Goal: Task Accomplishment & Management: Manage account settings

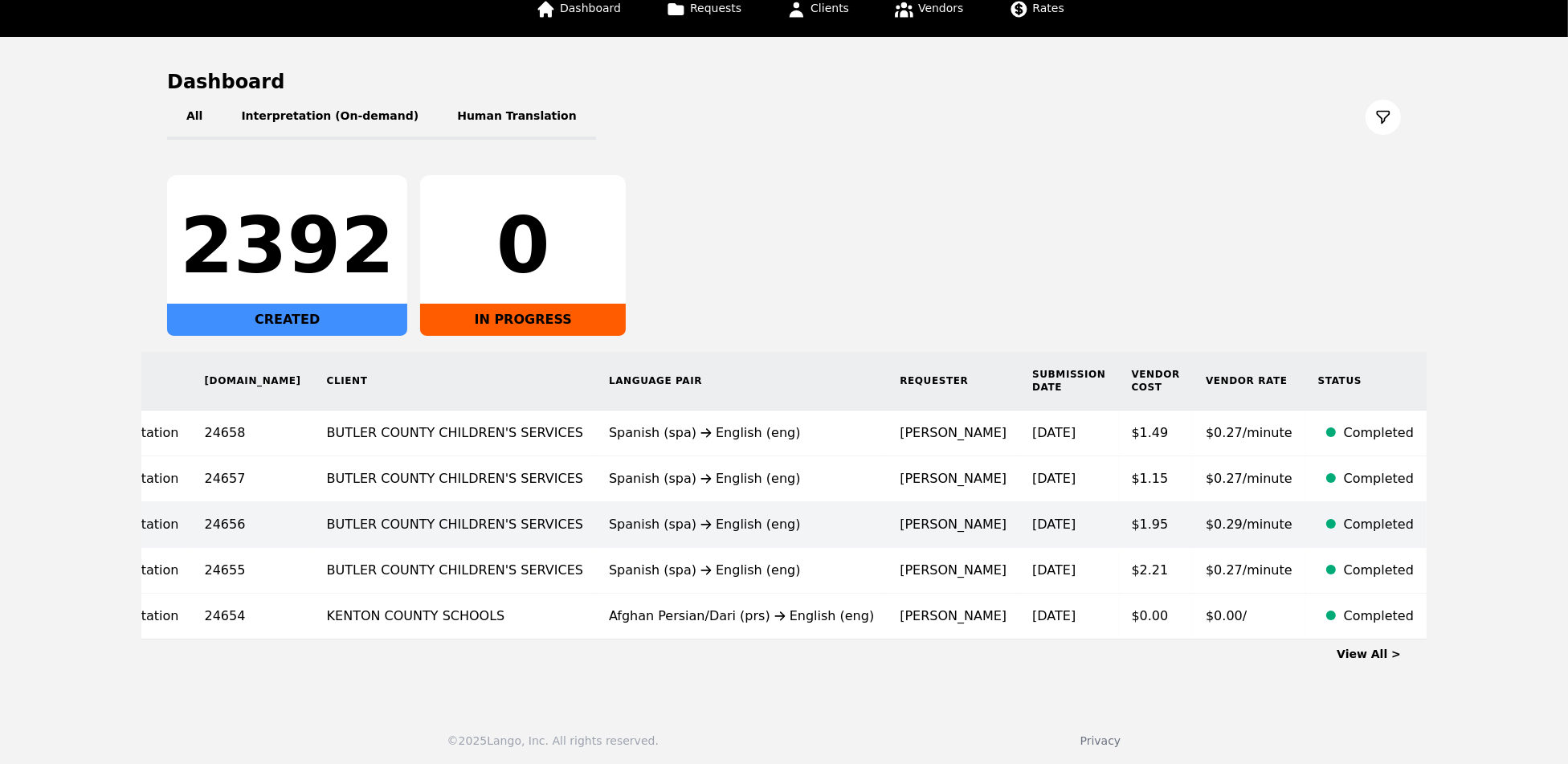
scroll to position [124, 0]
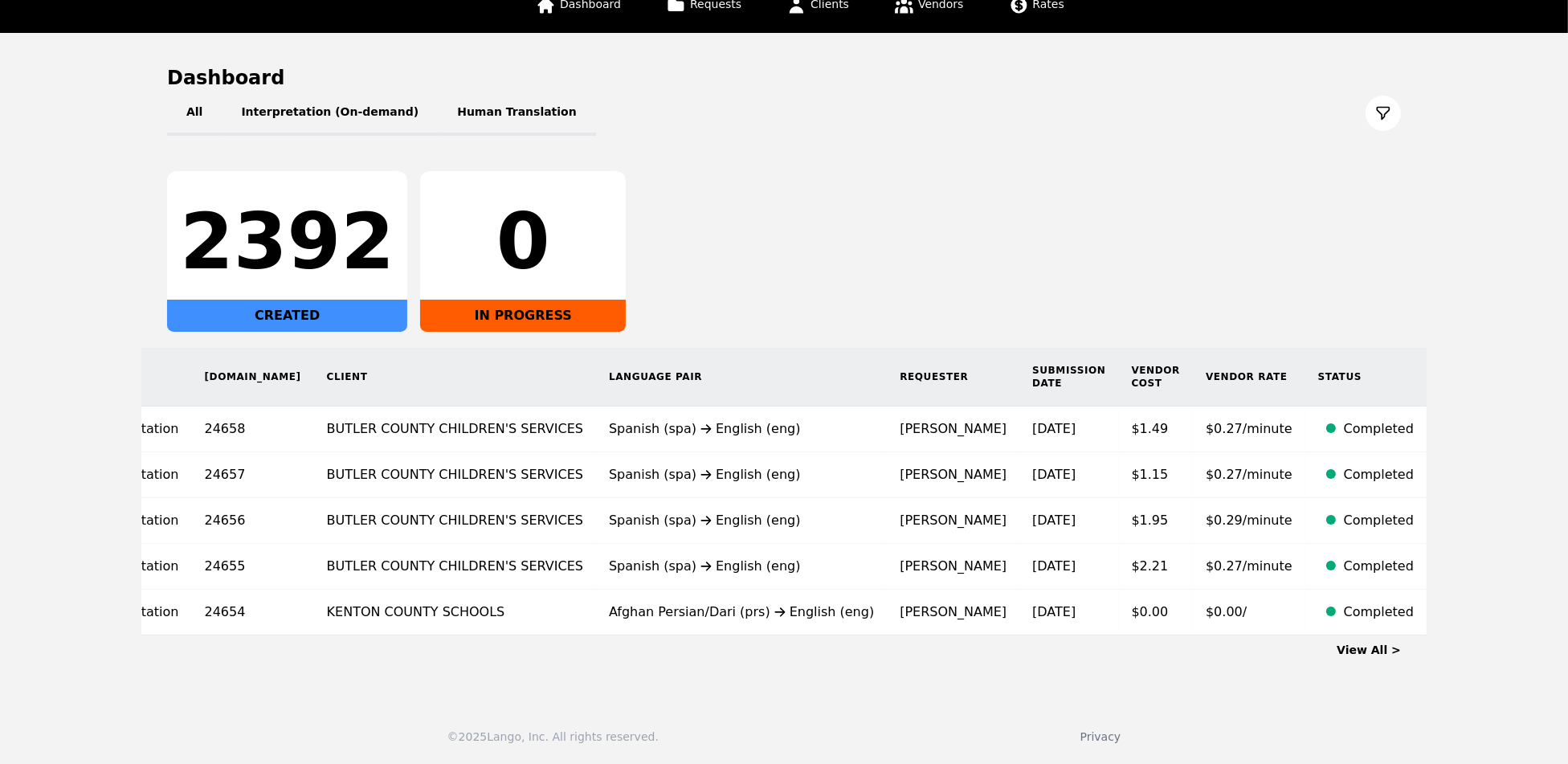
click at [1388, 649] on link "View All >" at bounding box center [1369, 649] width 64 height 13
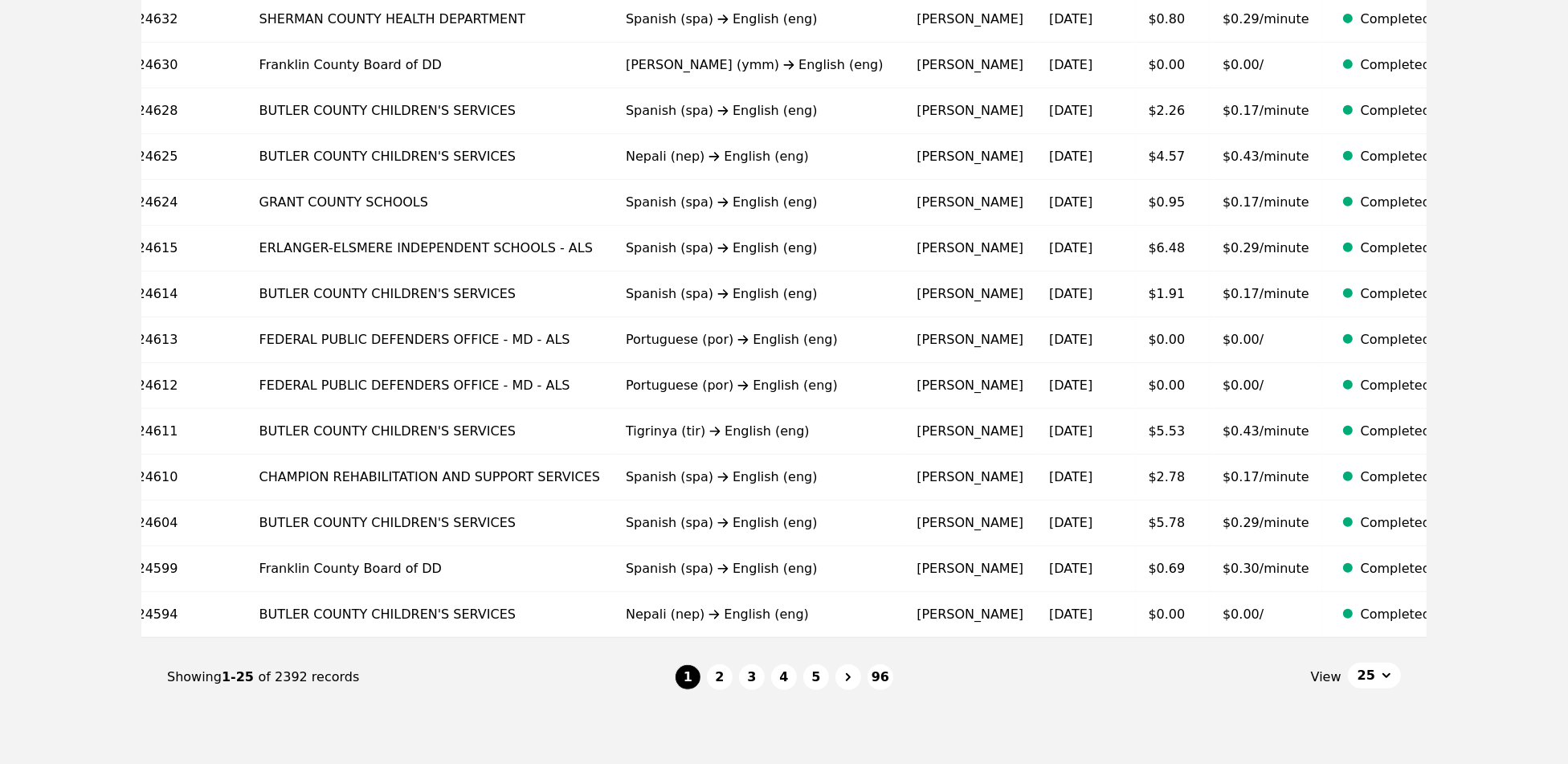
scroll to position [905, 0]
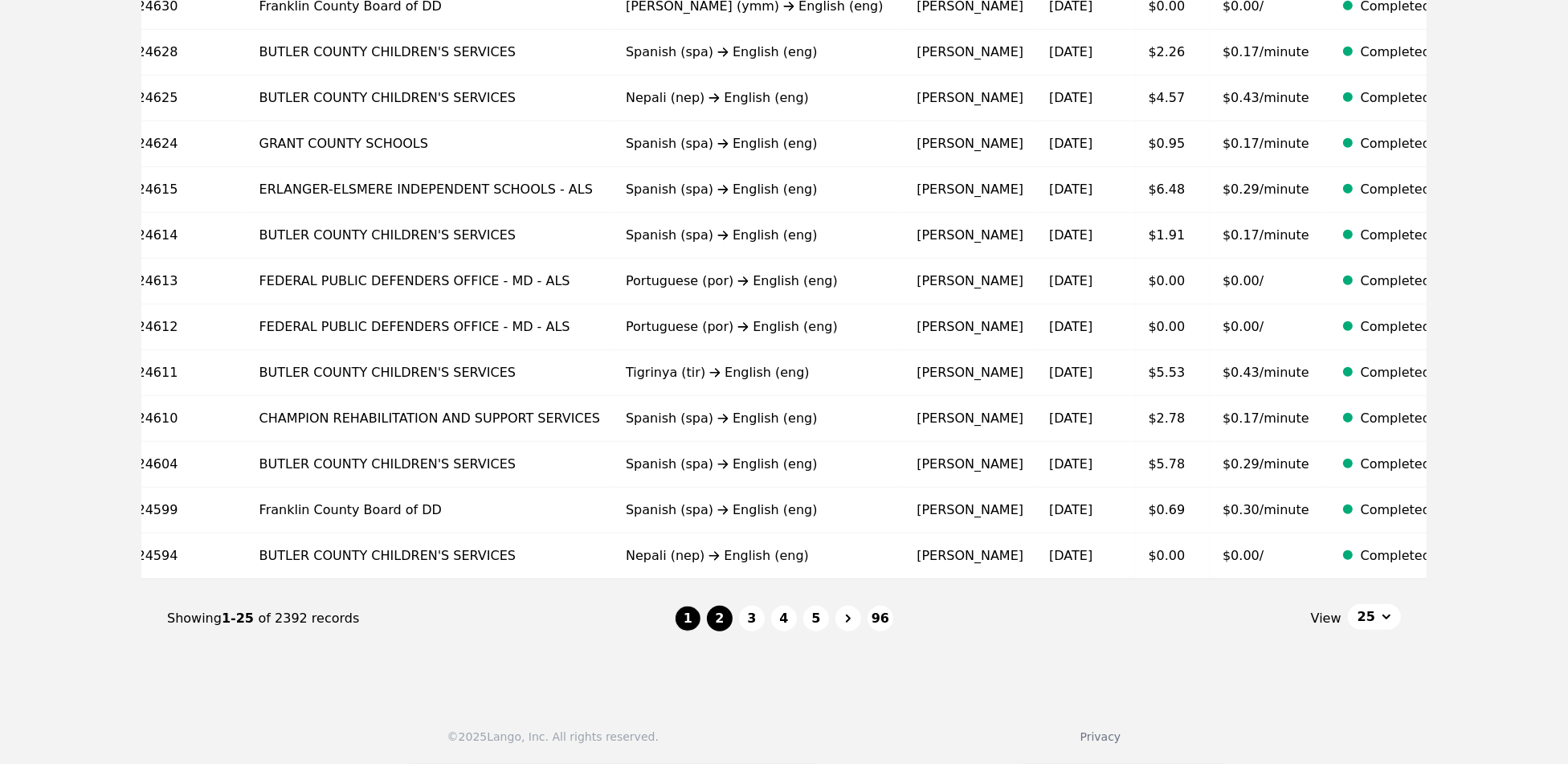
click at [719, 614] on button "2" at bounding box center [720, 618] width 26 height 26
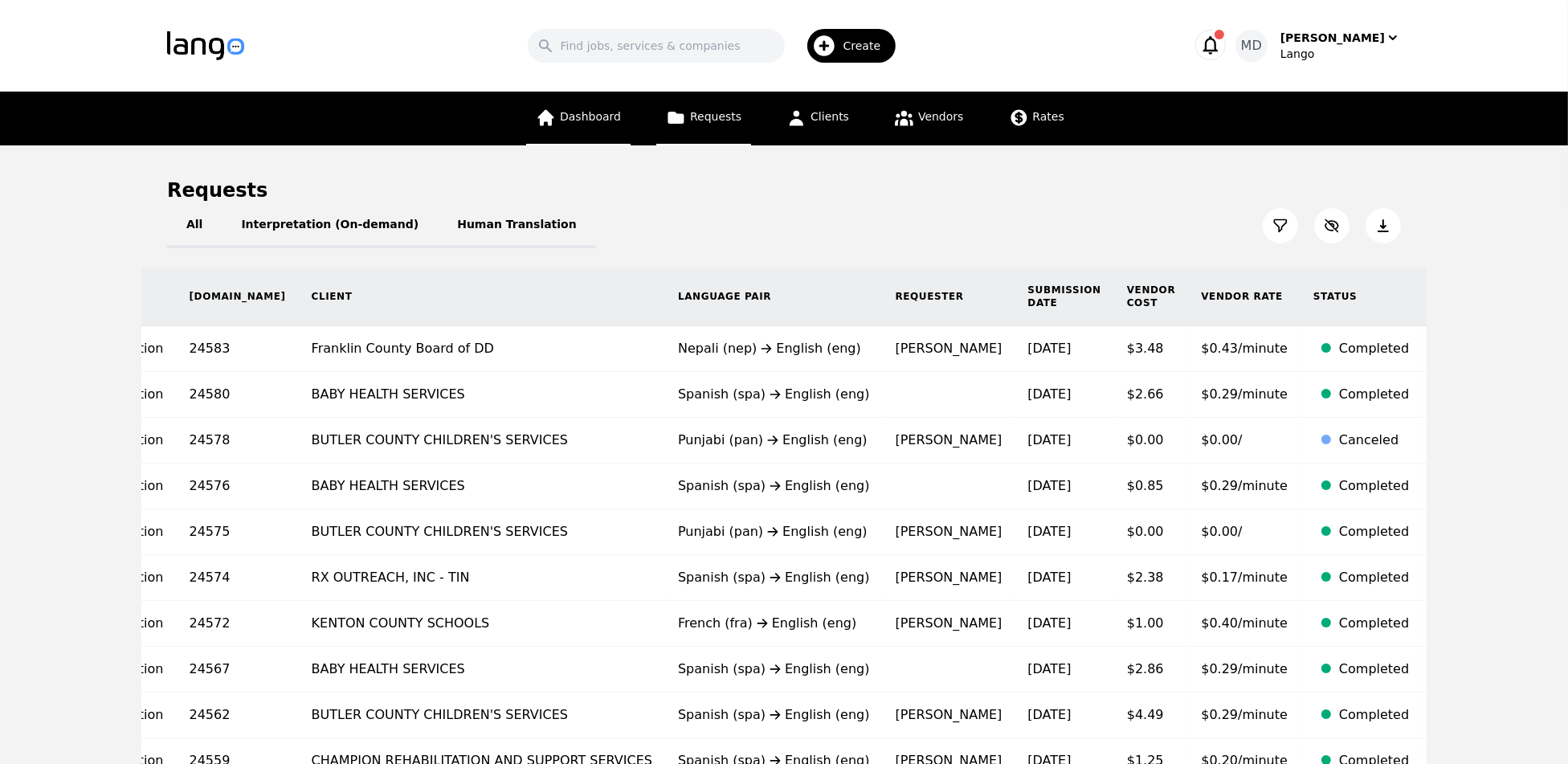
click at [584, 116] on span "Dashboard" at bounding box center [590, 116] width 61 height 13
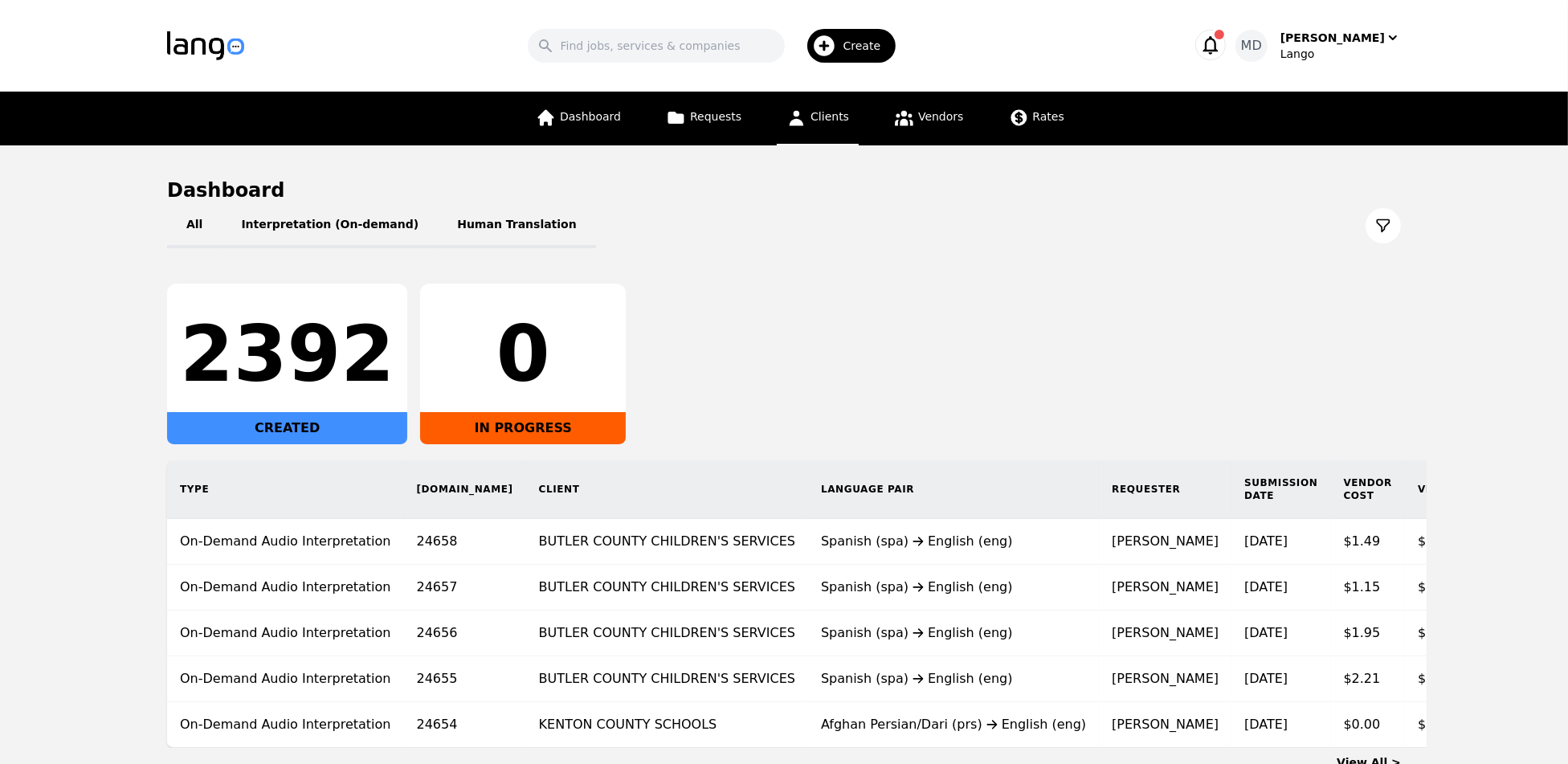
click at [834, 121] on span "Clients" at bounding box center [830, 116] width 39 height 13
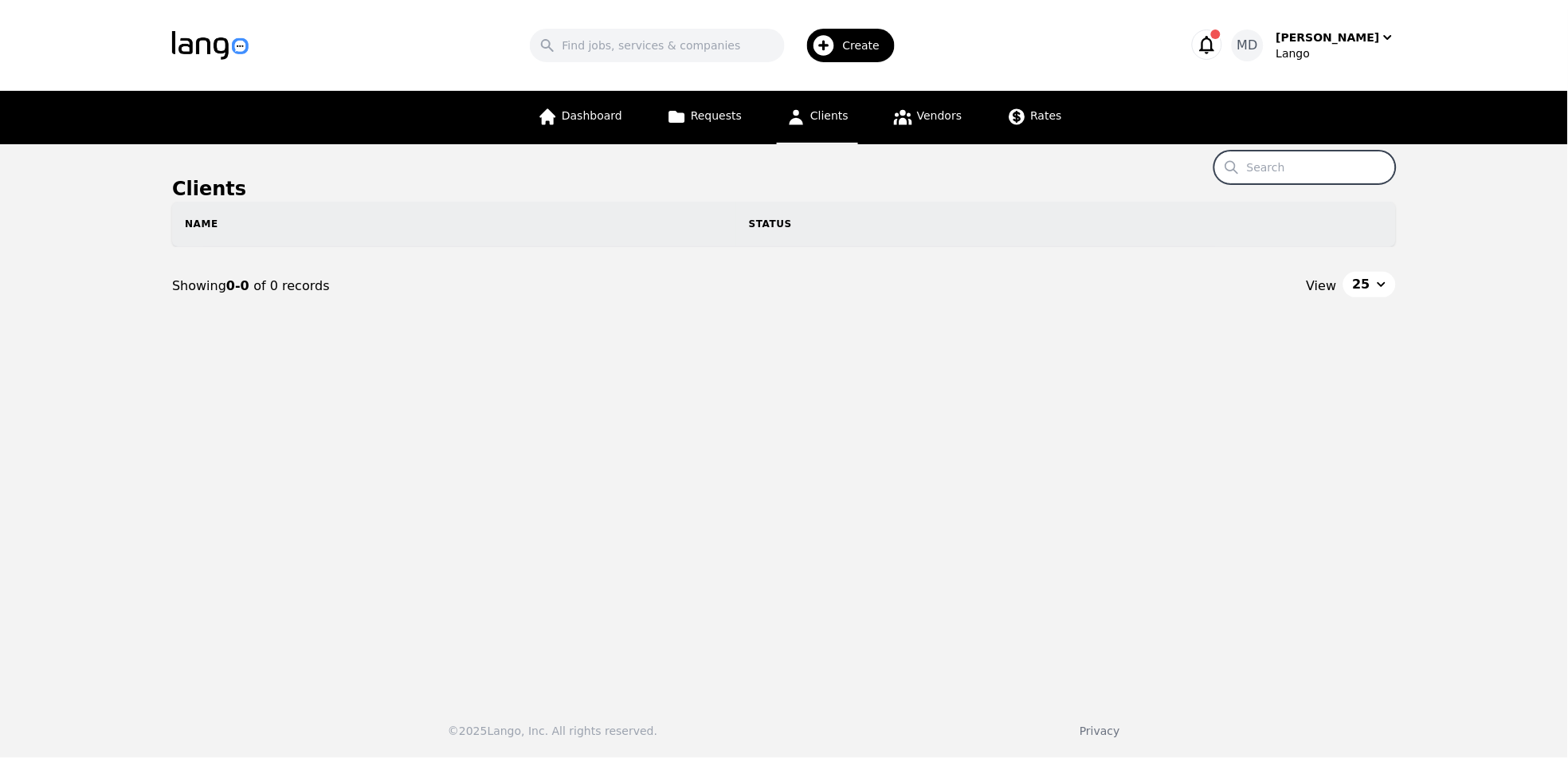
click at [1316, 170] on input "Search" at bounding box center [1305, 167] width 182 height 33
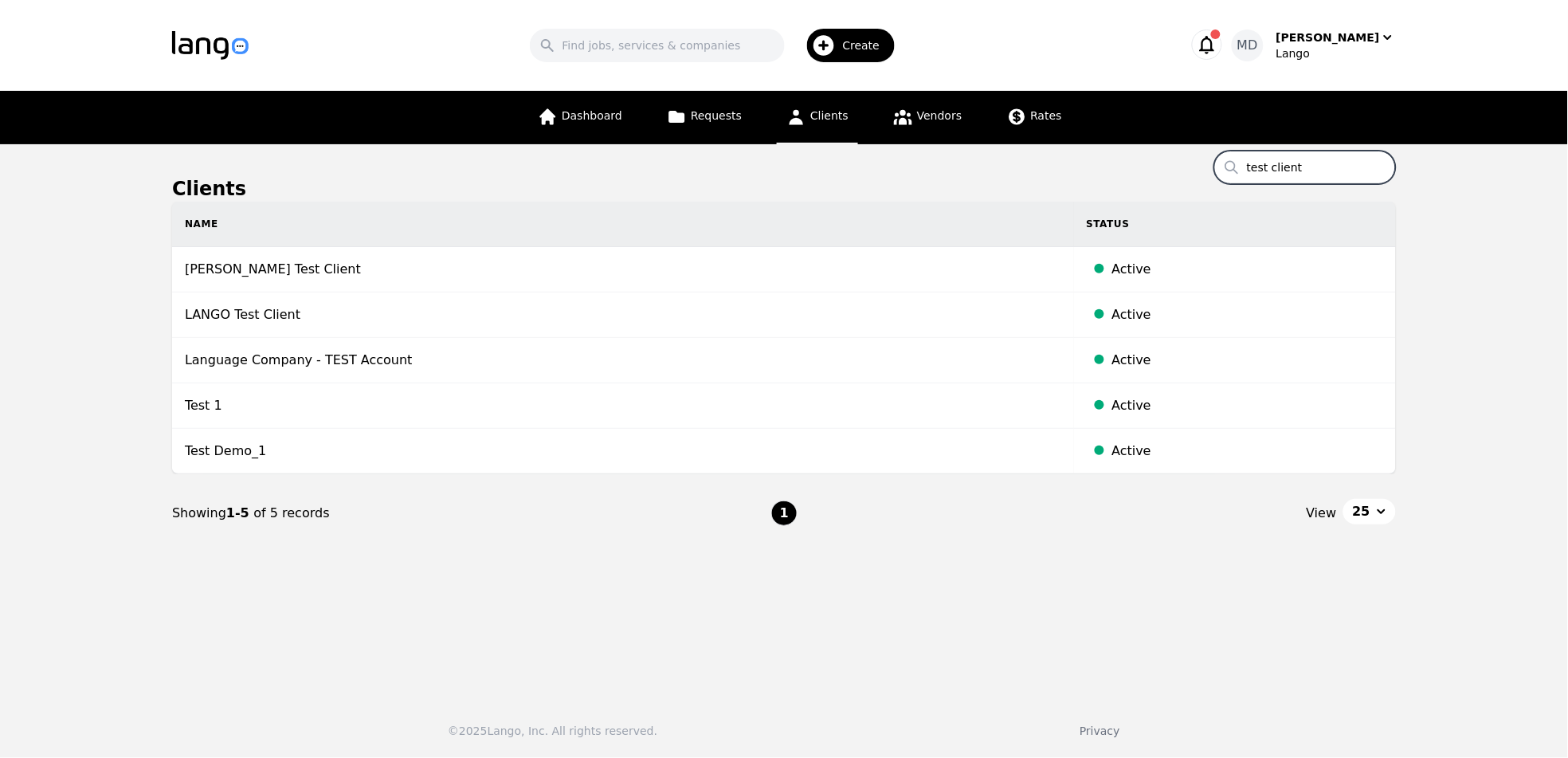
type input "test client"
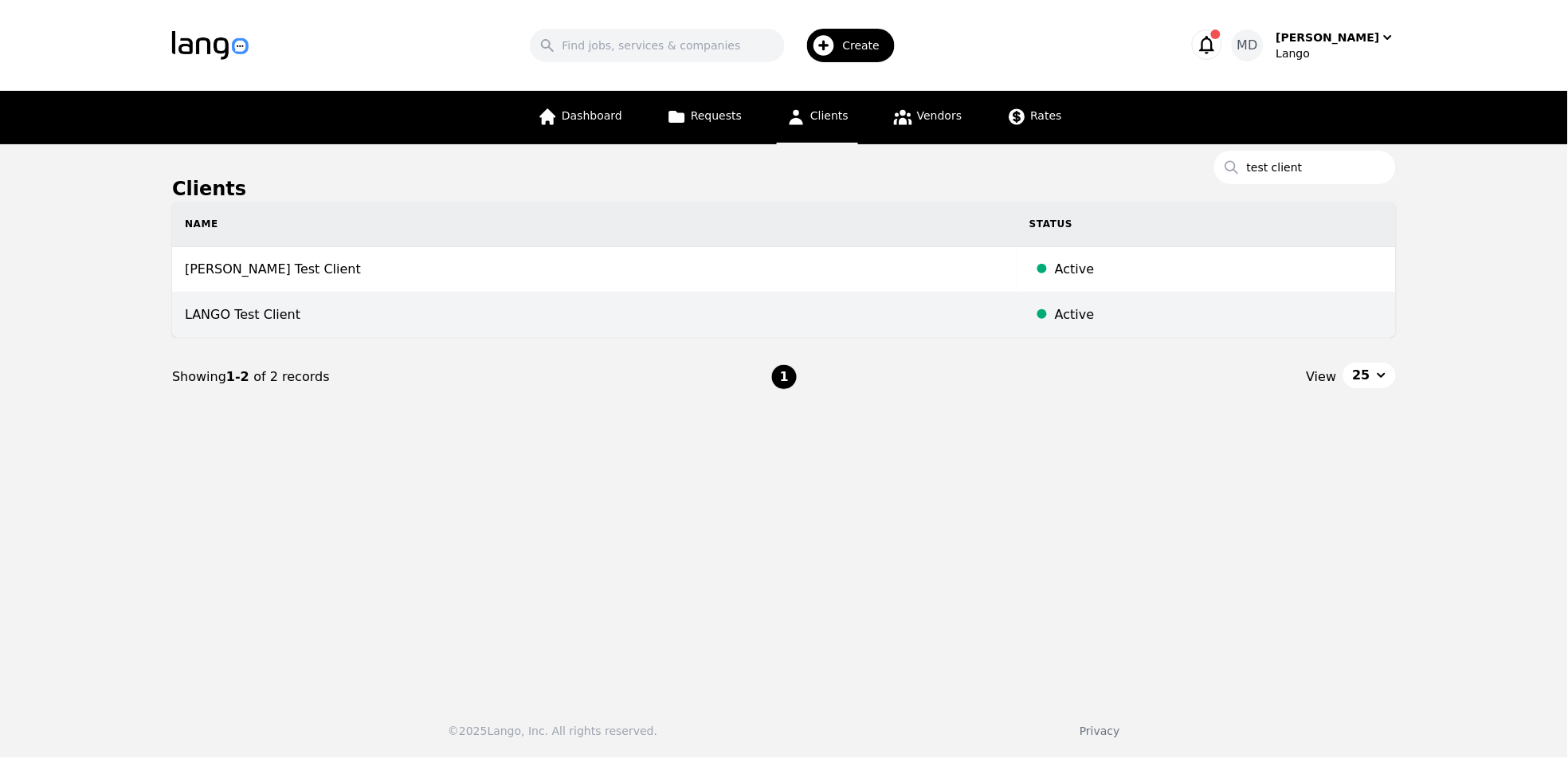
click at [276, 319] on td "LANGO Test Client" at bounding box center [594, 314] width 844 height 45
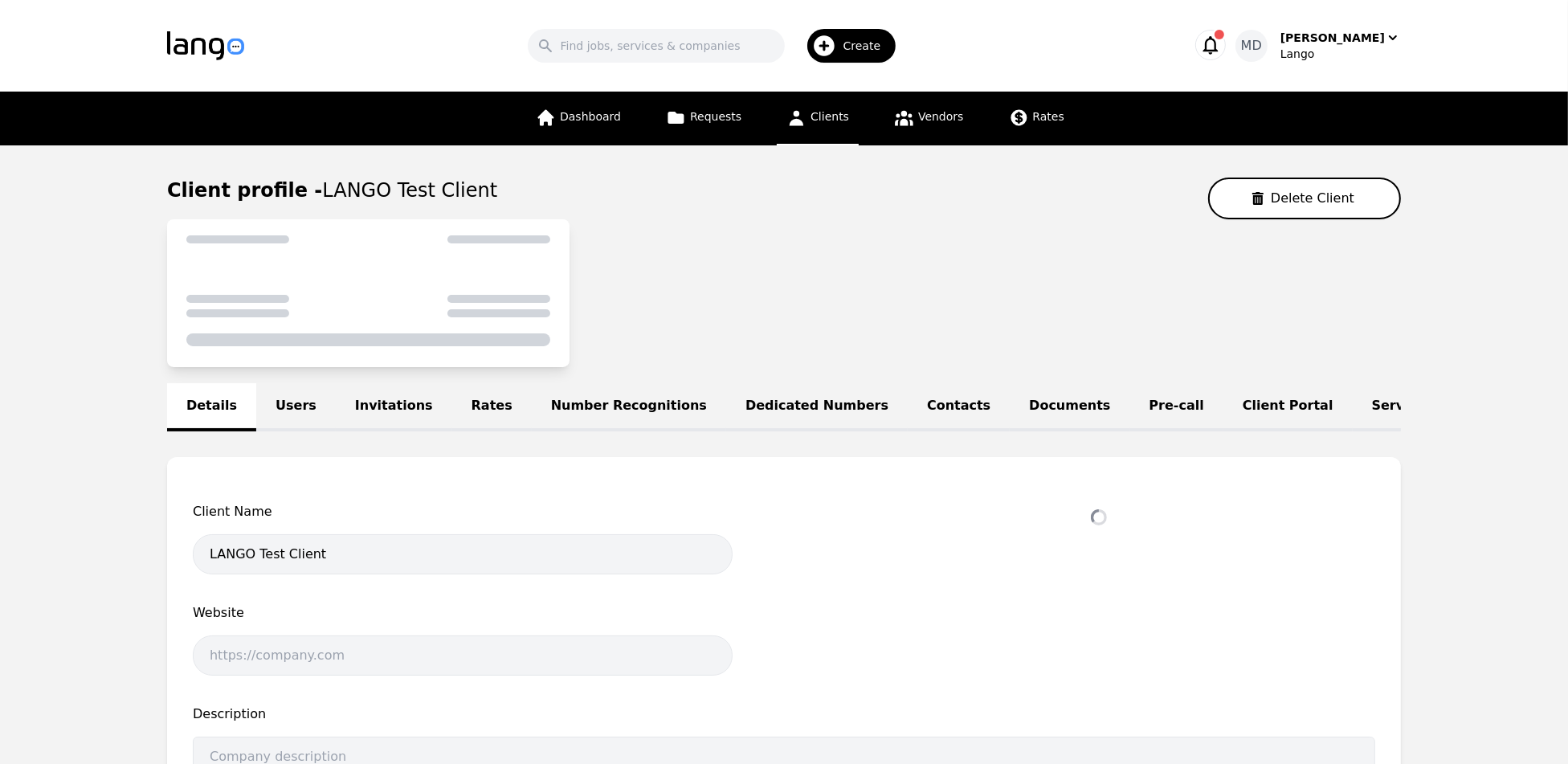
select select "active"
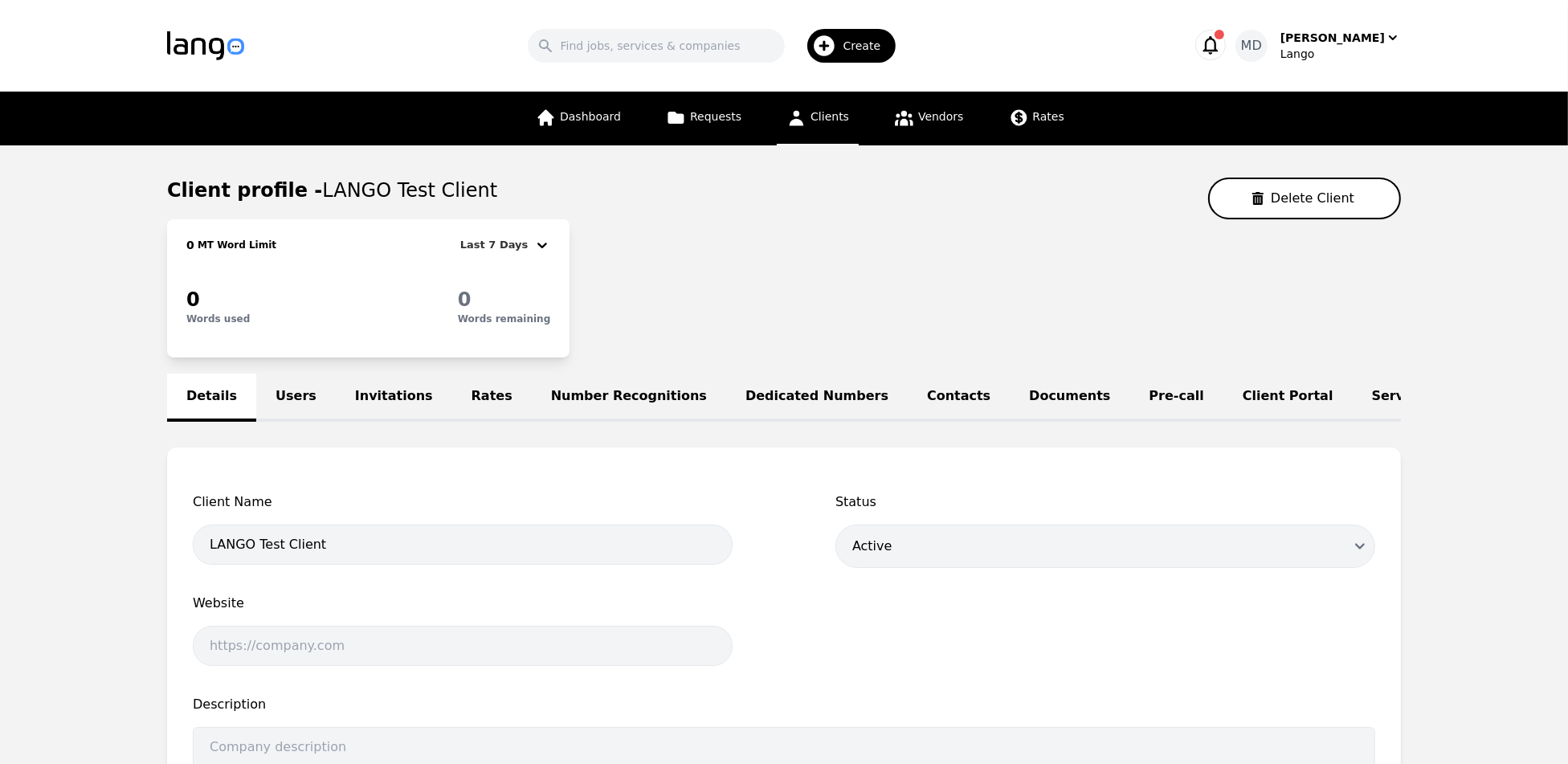
click at [1353, 394] on link "Service Lines" at bounding box center [1420, 398] width 135 height 48
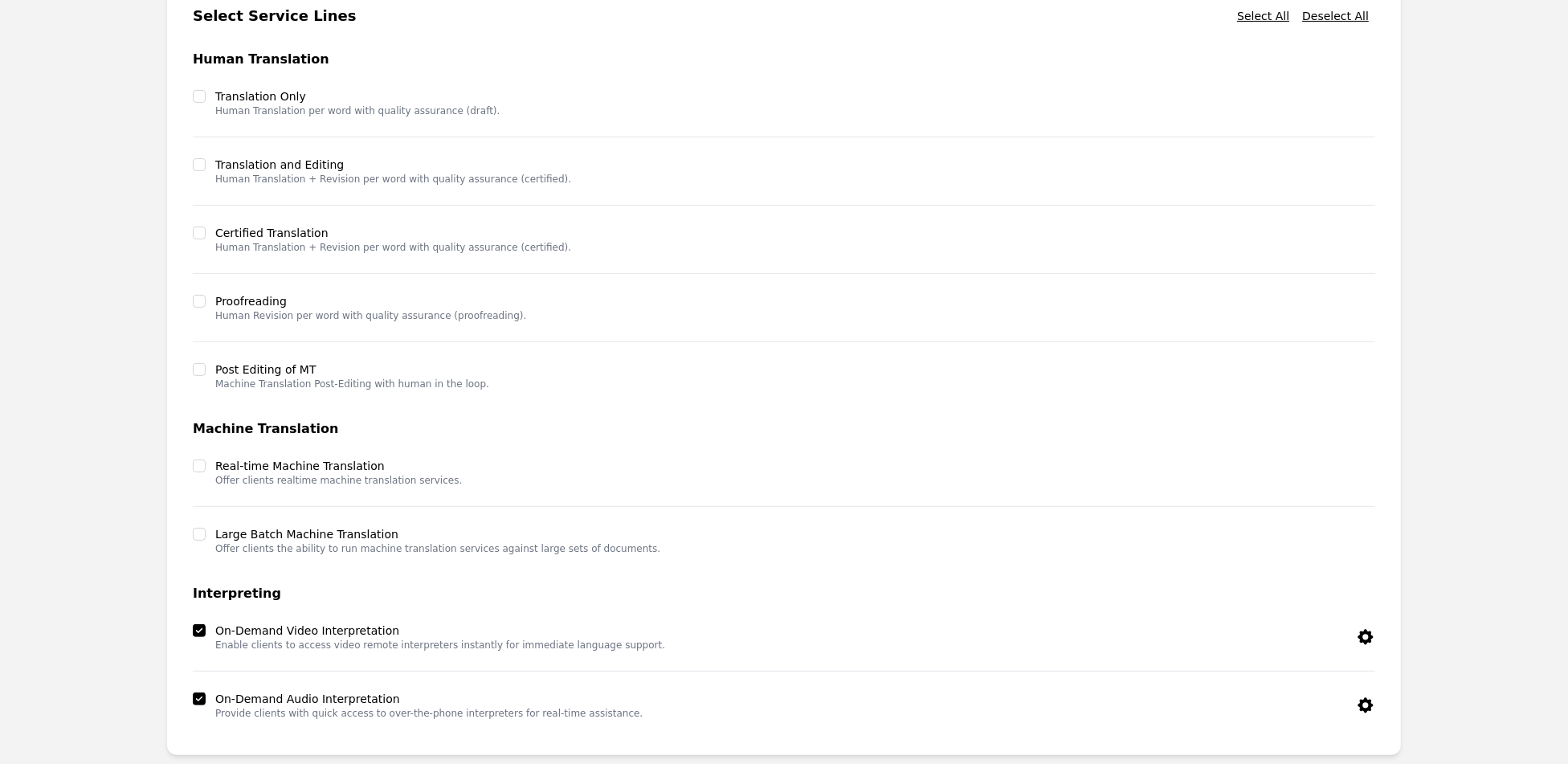
scroll to position [341, 0]
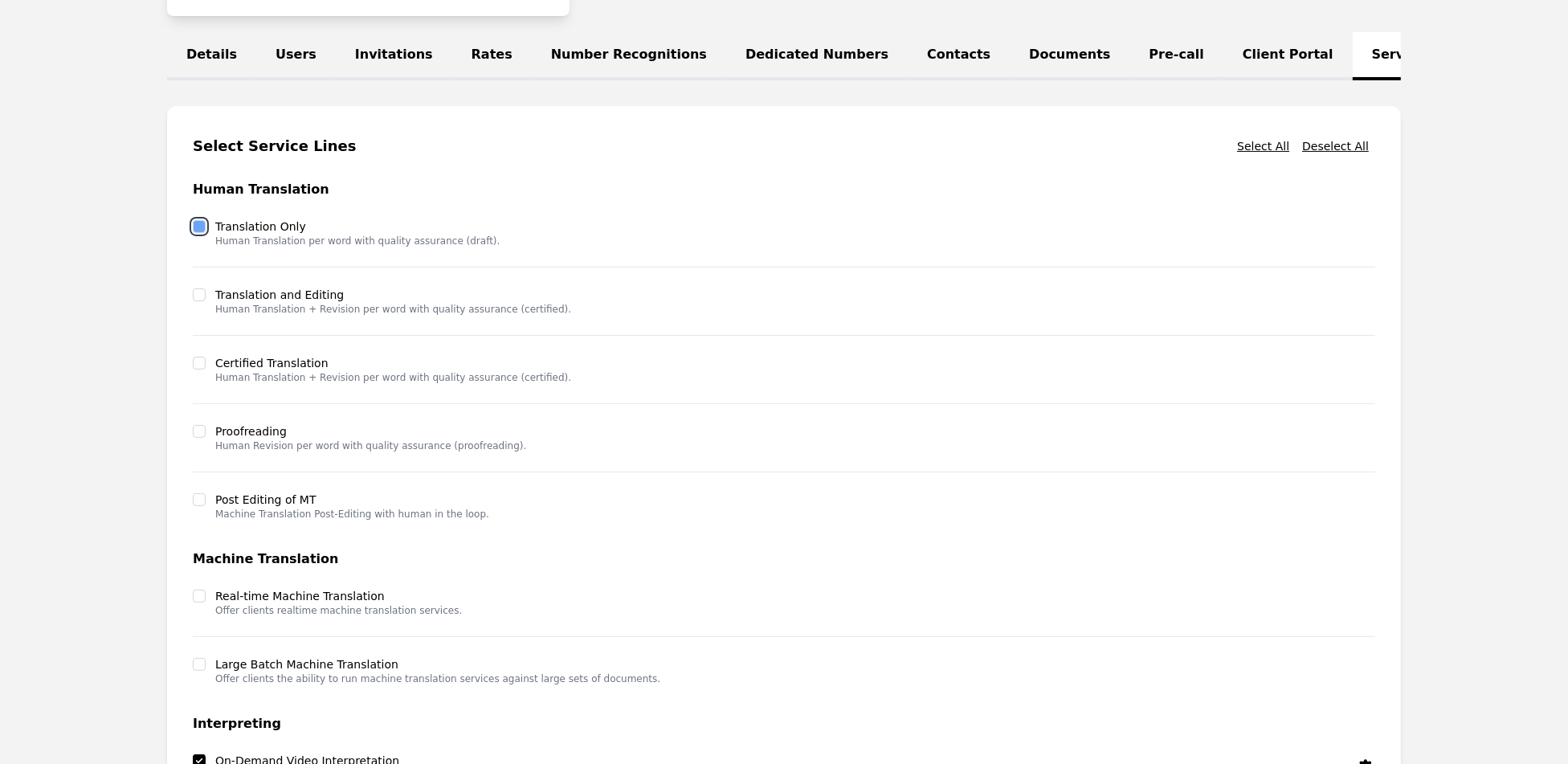
click at [202, 233] on input "checkbox" at bounding box center [199, 226] width 13 height 13
checkbox input "true"
click at [202, 301] on input "checkbox" at bounding box center [199, 294] width 13 height 13
checkbox input "true"
click at [203, 363] on div "Certified Translation Human Translation + Revision per word with quality assura…" at bounding box center [783, 379] width 1182 height 68
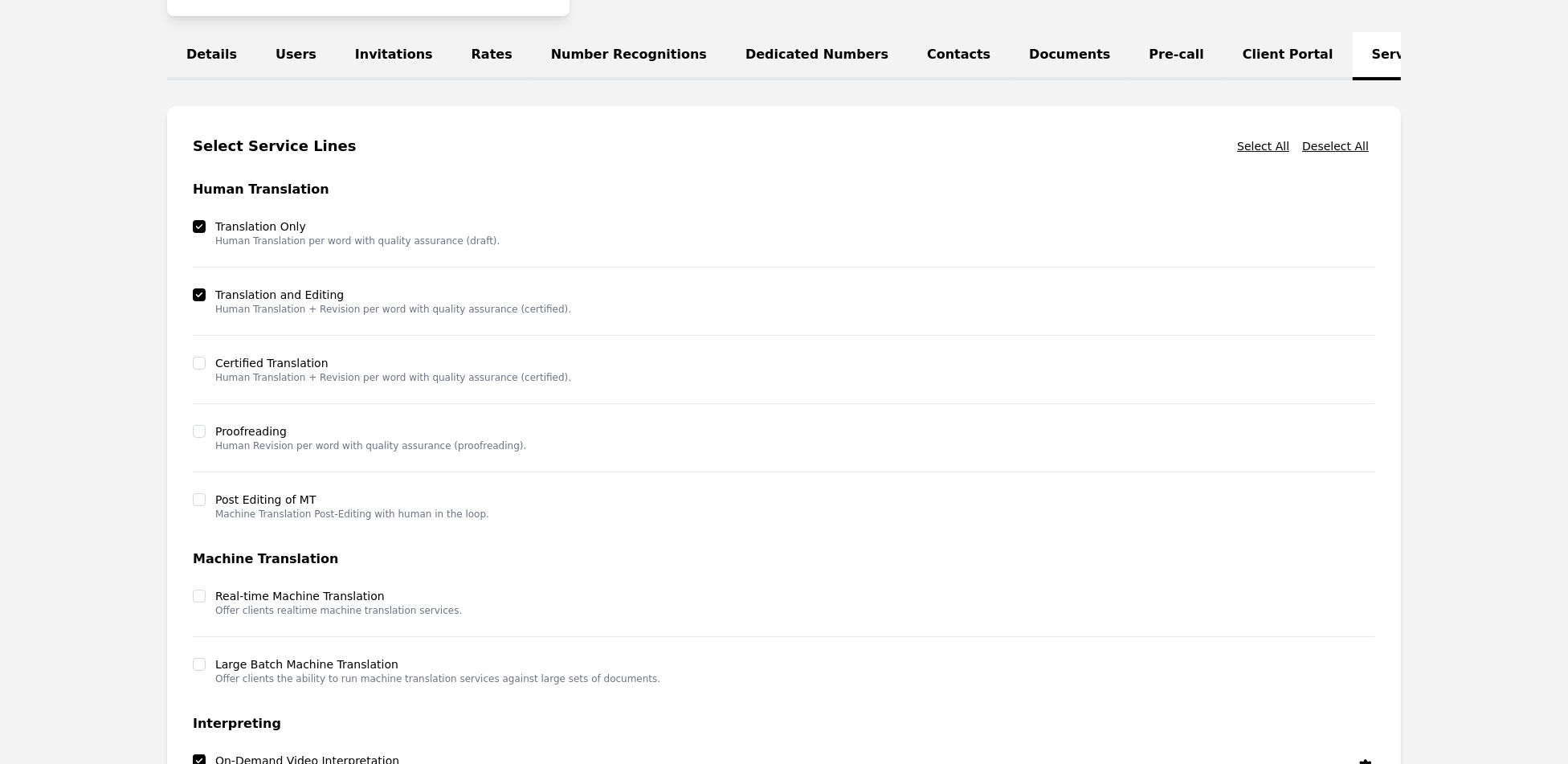
click at [203, 439] on div at bounding box center [199, 431] width 13 height 16
click at [200, 369] on input "checkbox" at bounding box center [199, 363] width 13 height 13
checkbox input "true"
click at [203, 439] on div at bounding box center [199, 431] width 13 height 16
click at [202, 438] on input "checkbox" at bounding box center [199, 431] width 13 height 13
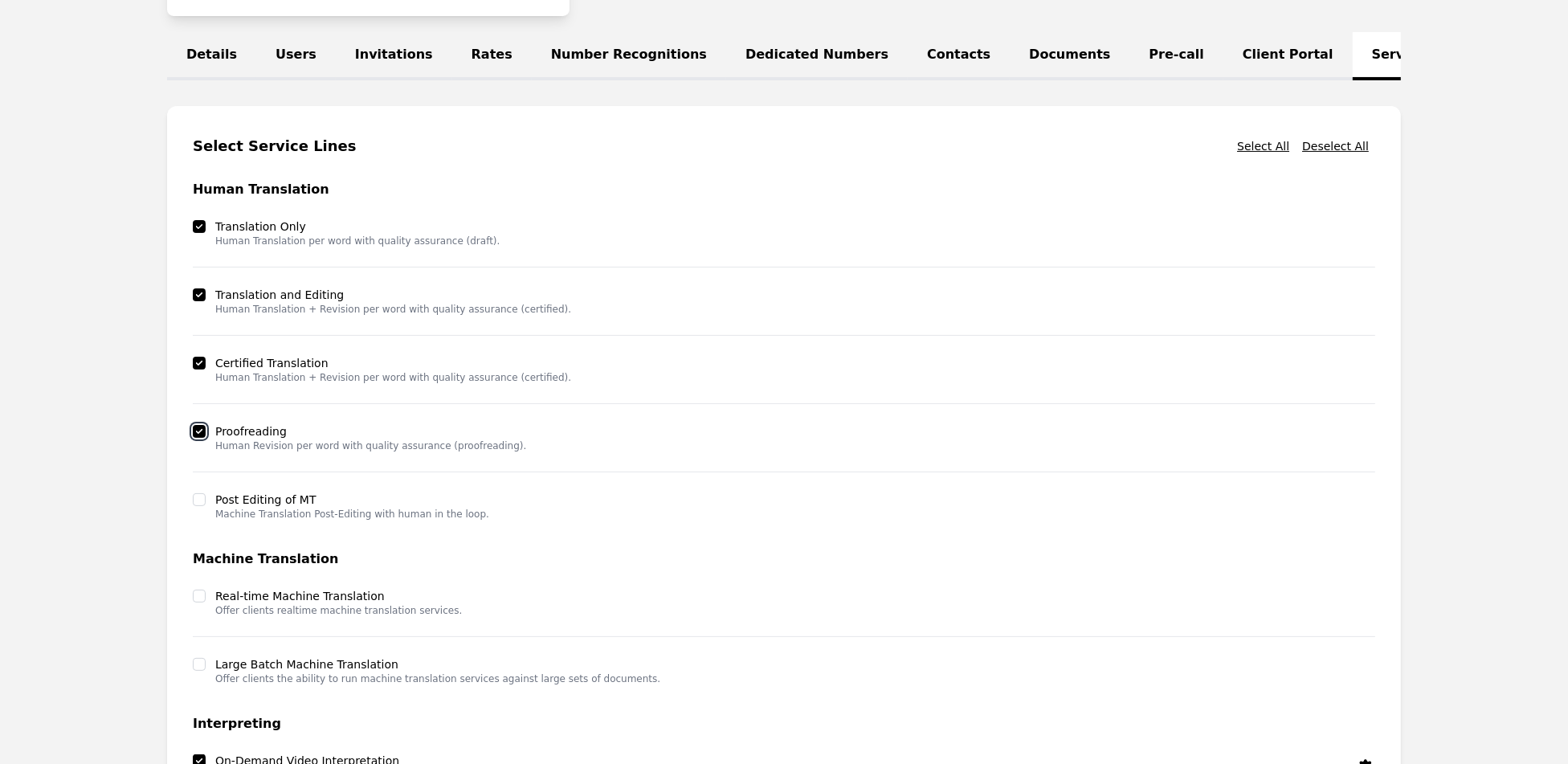
checkbox input "true"
click at [199, 506] on input "checkbox" at bounding box center [199, 499] width 13 height 13
checkbox input "true"
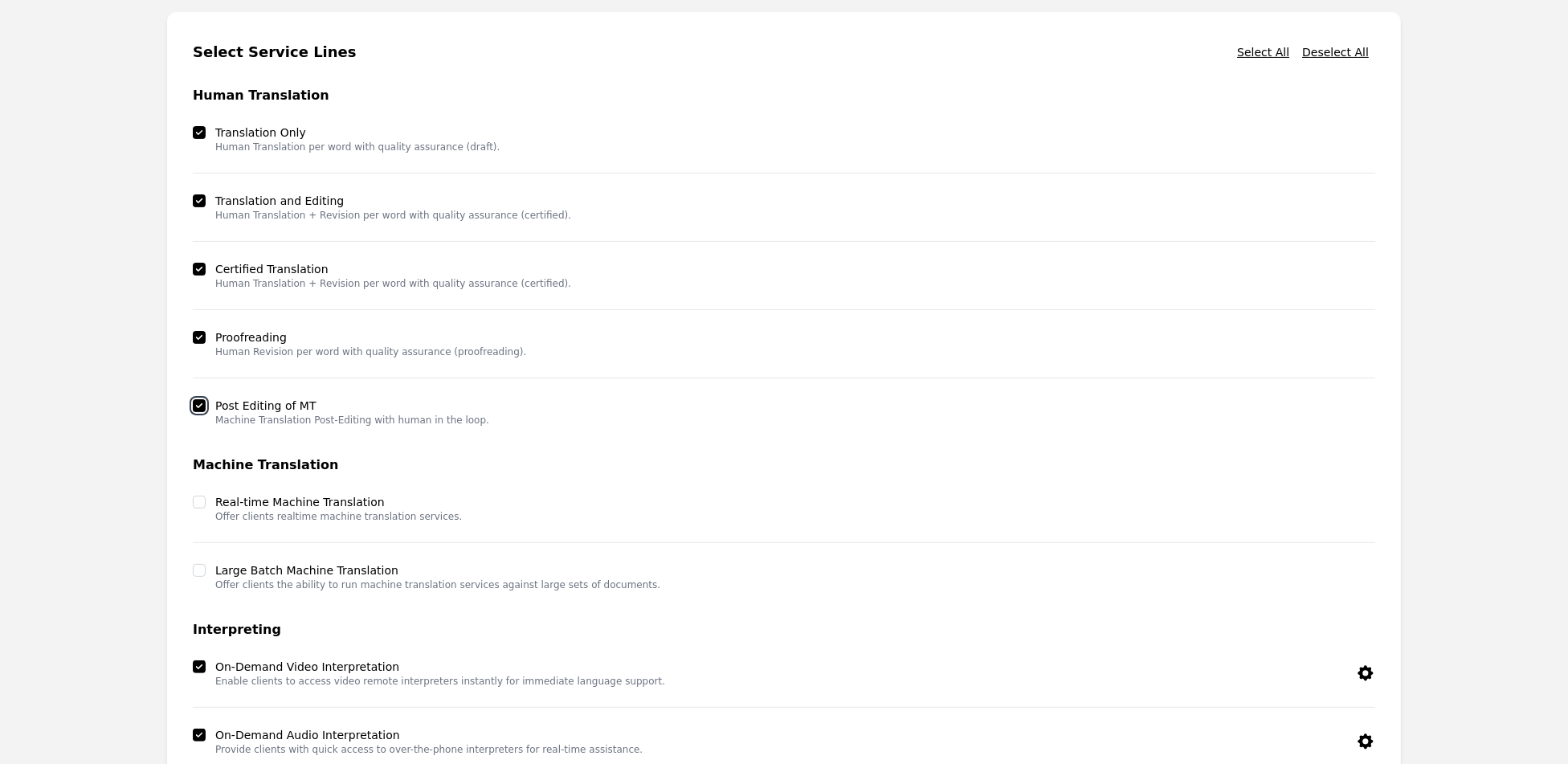
scroll to position [436, 0]
click at [199, 508] on input "checkbox" at bounding box center [199, 501] width 13 height 13
checkbox input "true"
click at [201, 589] on div "Large Batch Machine Translation Offer clients the ability to run machine transl…" at bounding box center [426, 575] width 467 height 28
click at [196, 576] on input "checkbox" at bounding box center [199, 569] width 13 height 13
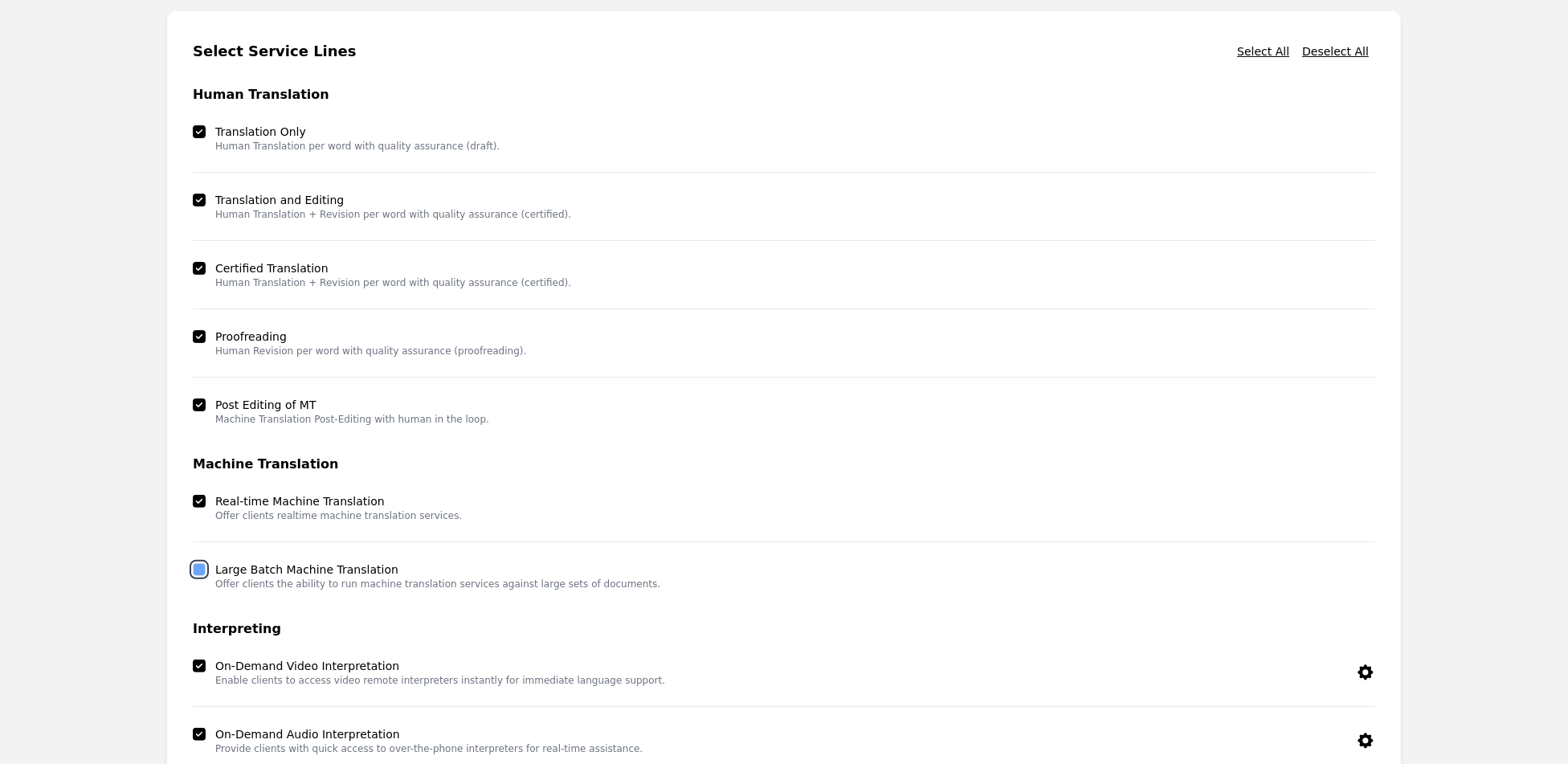
checkbox input "true"
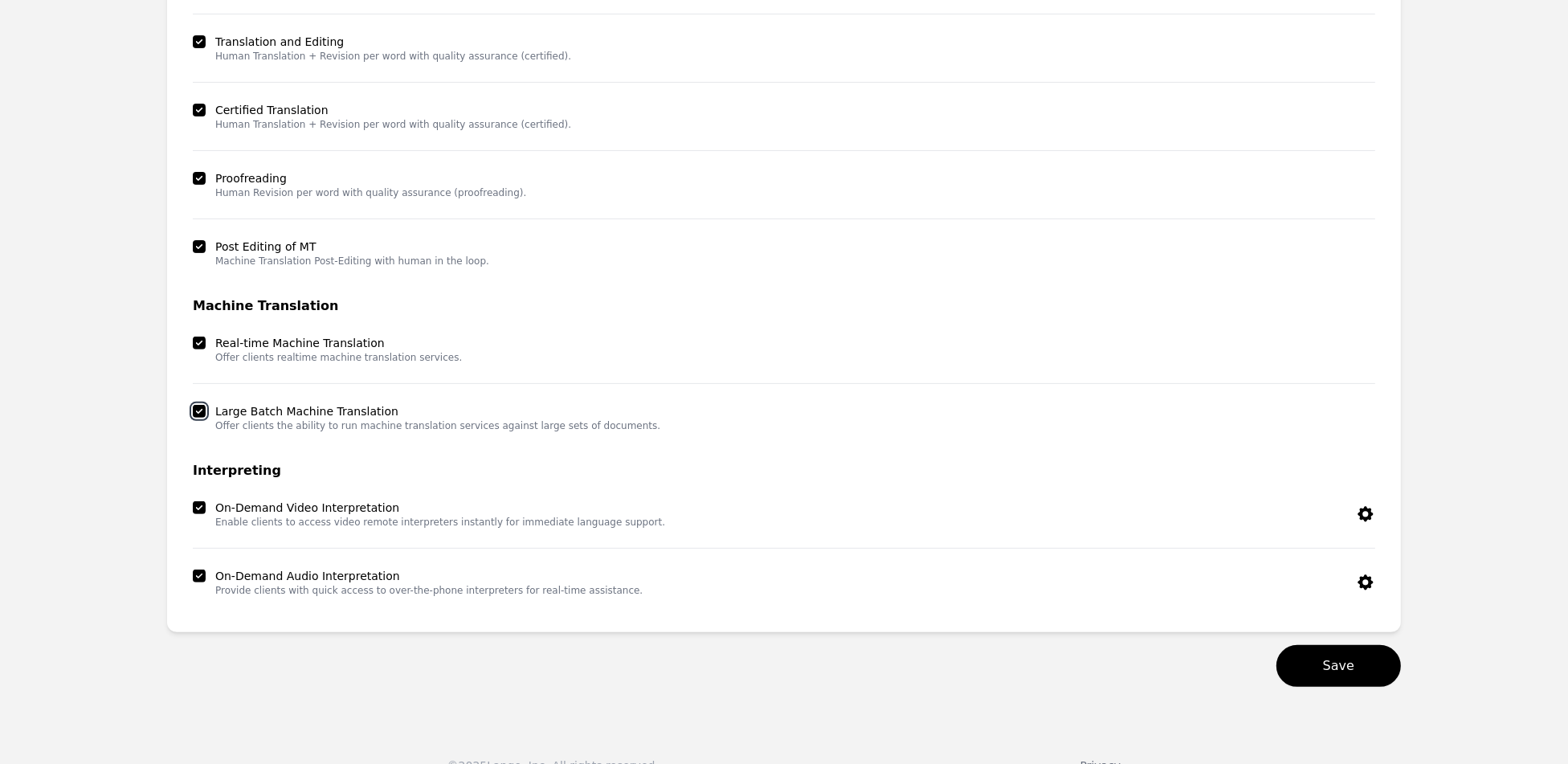
scroll to position [632, 0]
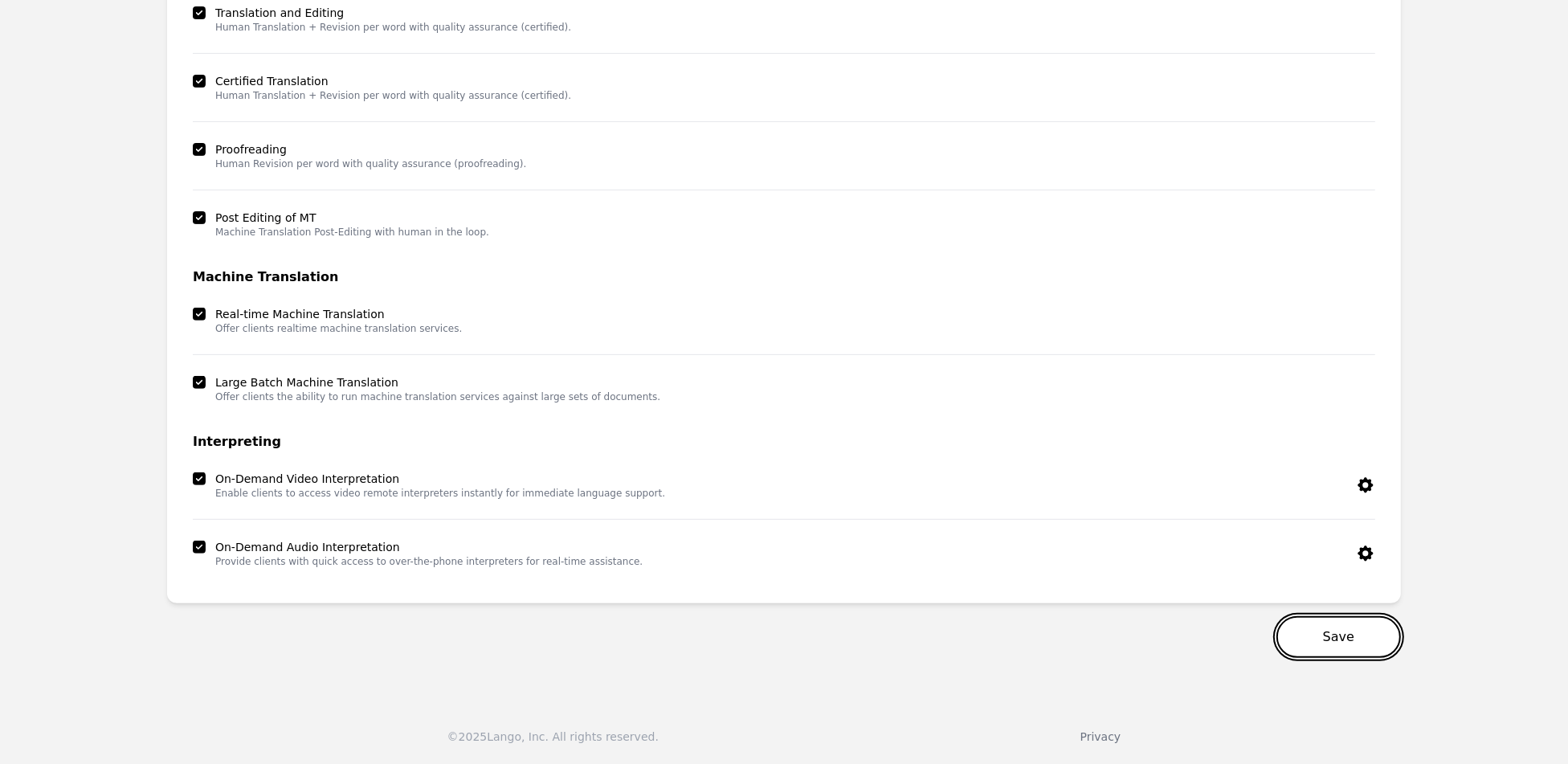
click at [1340, 626] on button "Save" at bounding box center [1338, 637] width 124 height 41
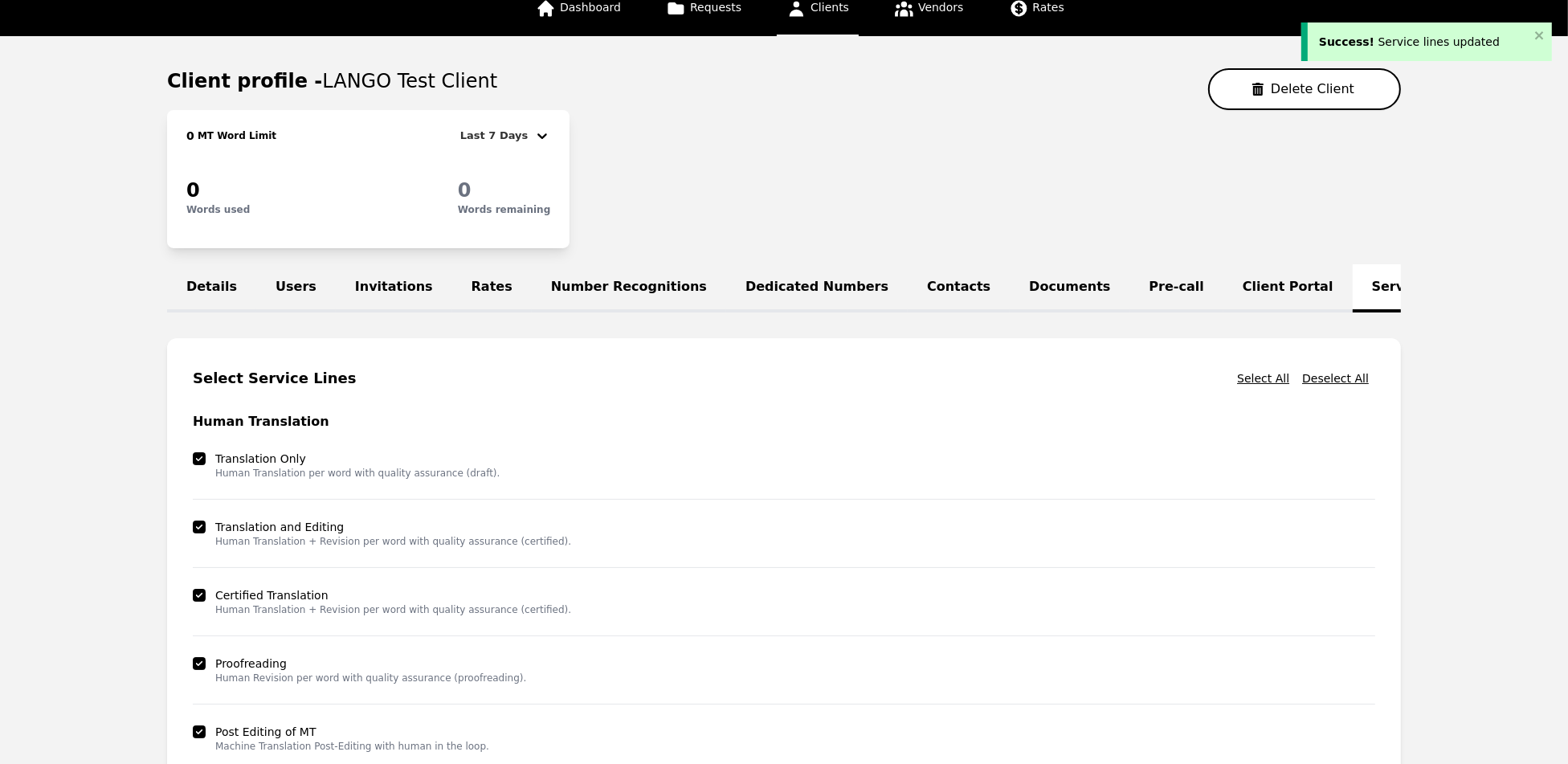
scroll to position [0, 0]
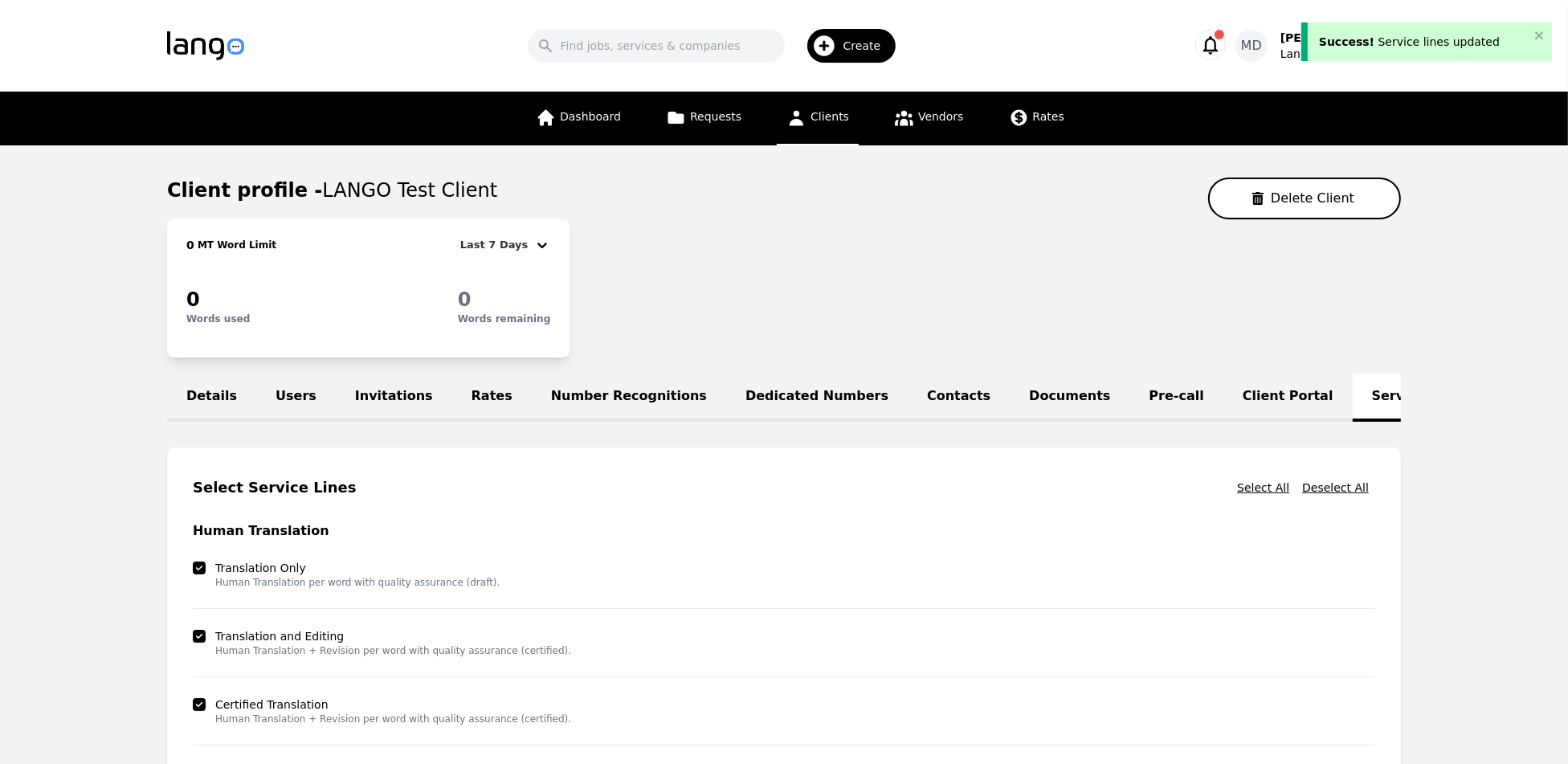
click at [815, 121] on span "Clients" at bounding box center [830, 116] width 39 height 13
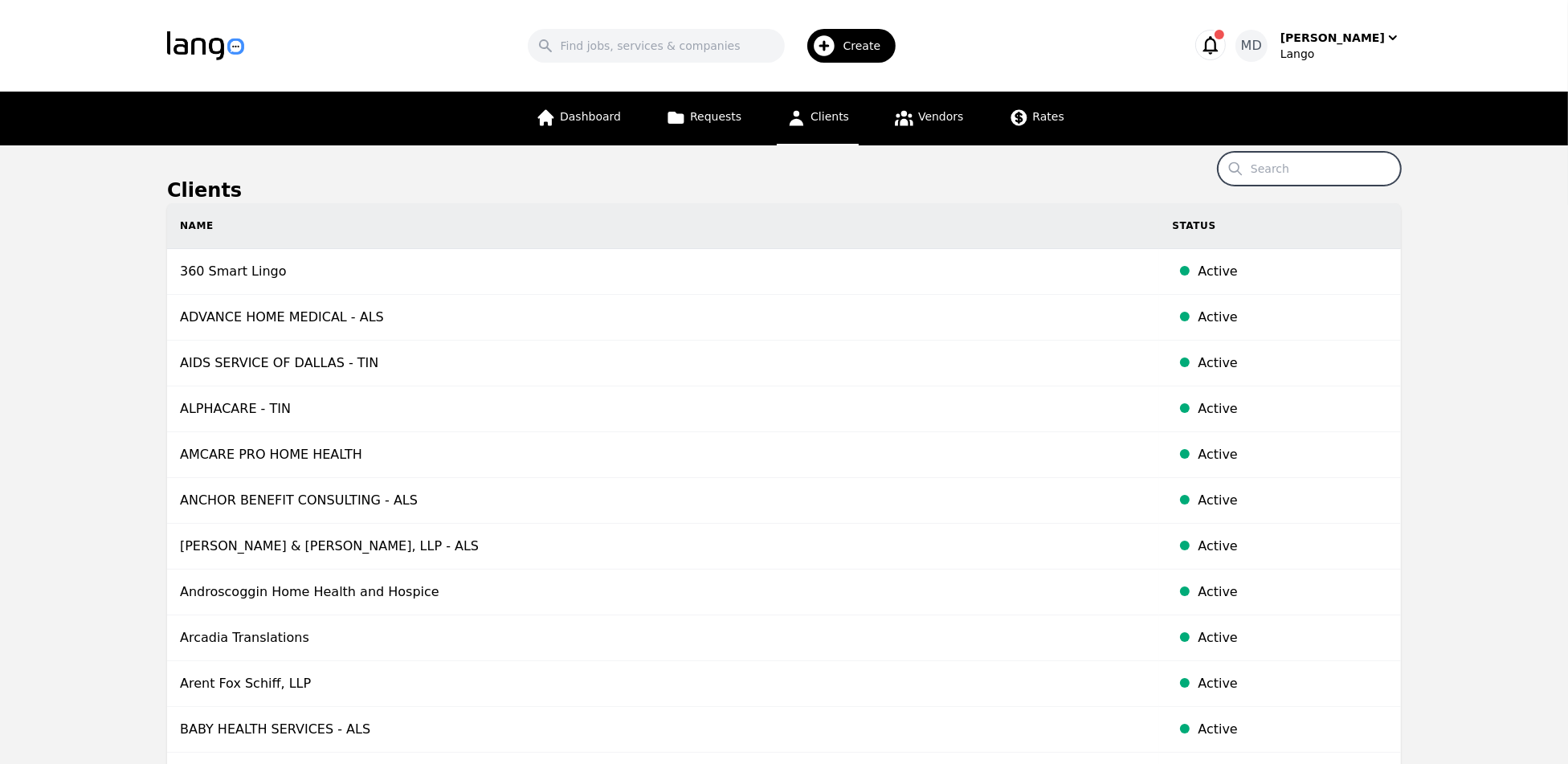
click at [1273, 177] on input "Search" at bounding box center [1309, 168] width 183 height 34
type input "test"
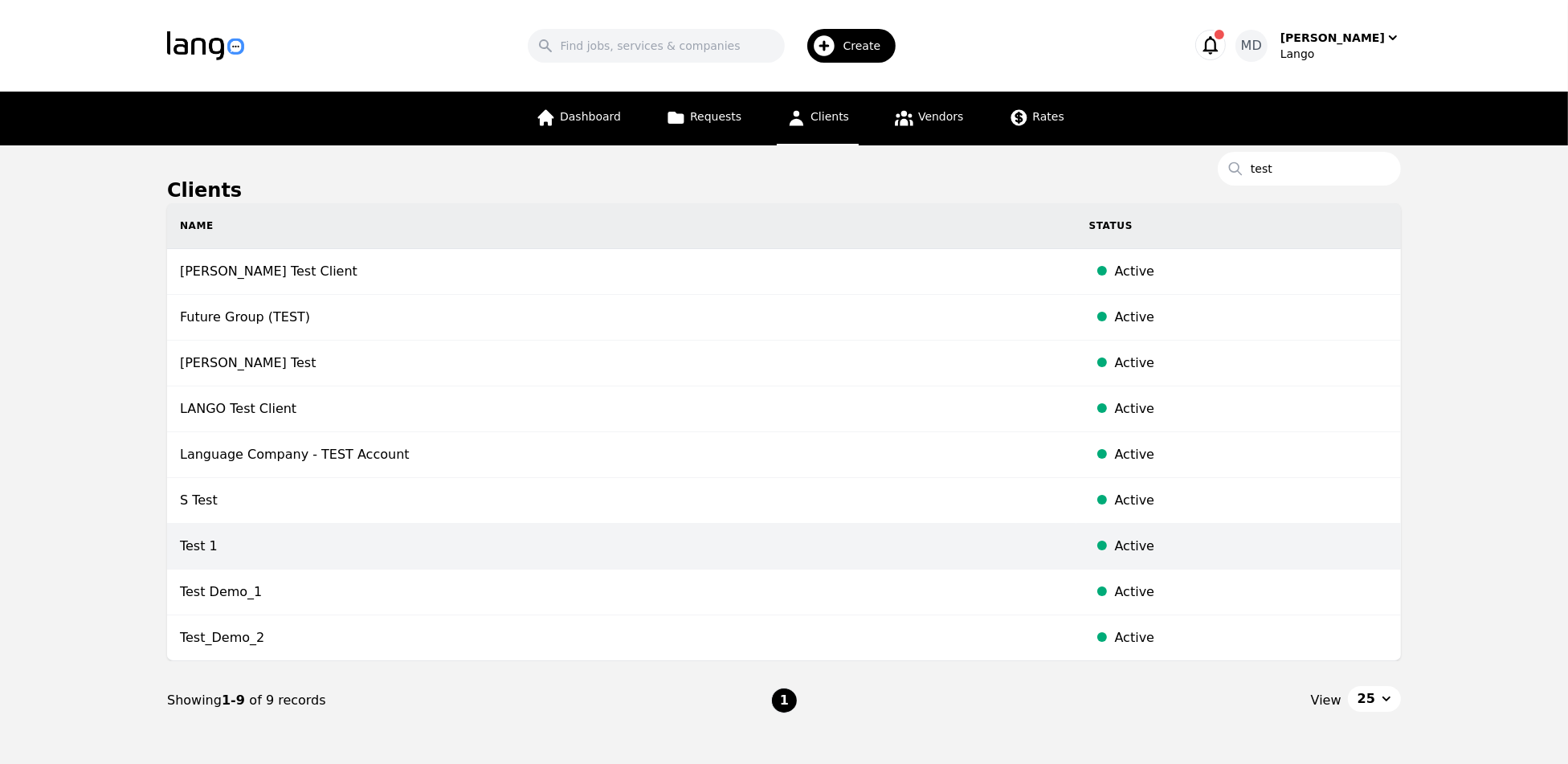
click at [735, 564] on td "Test 1" at bounding box center [622, 546] width 909 height 46
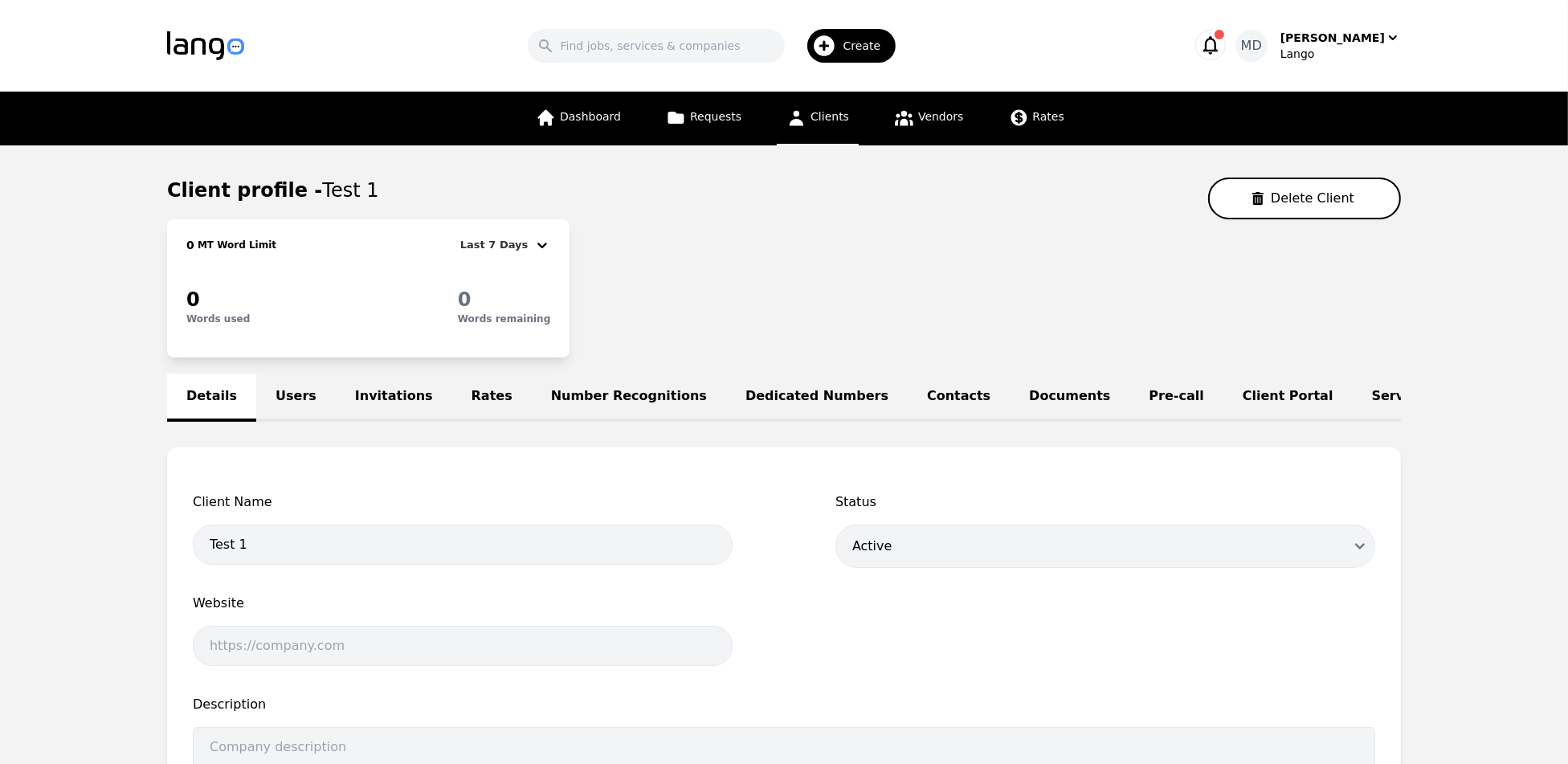
click at [1353, 388] on link "Service Lines" at bounding box center [1420, 398] width 135 height 48
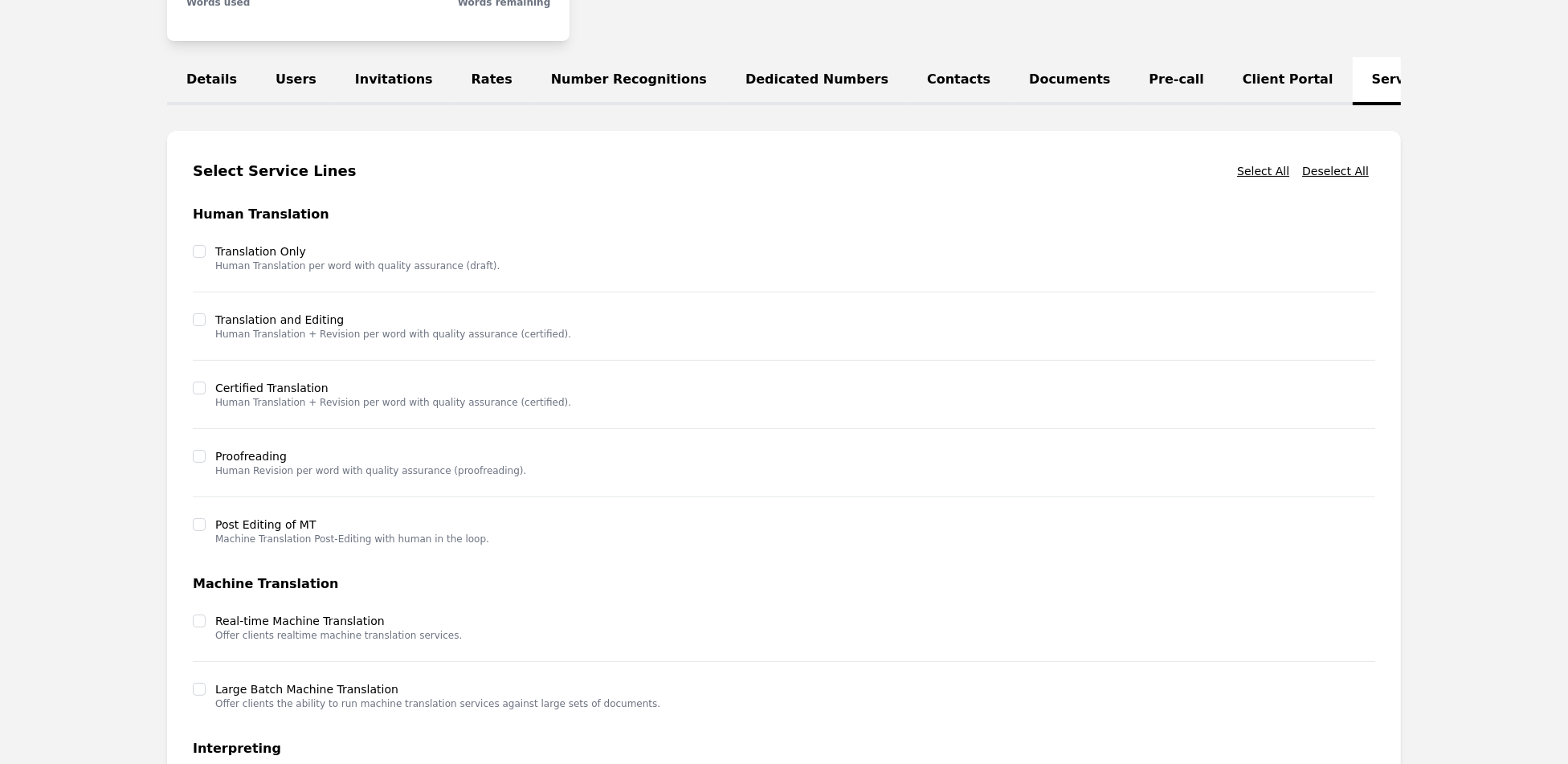
scroll to position [284, 0]
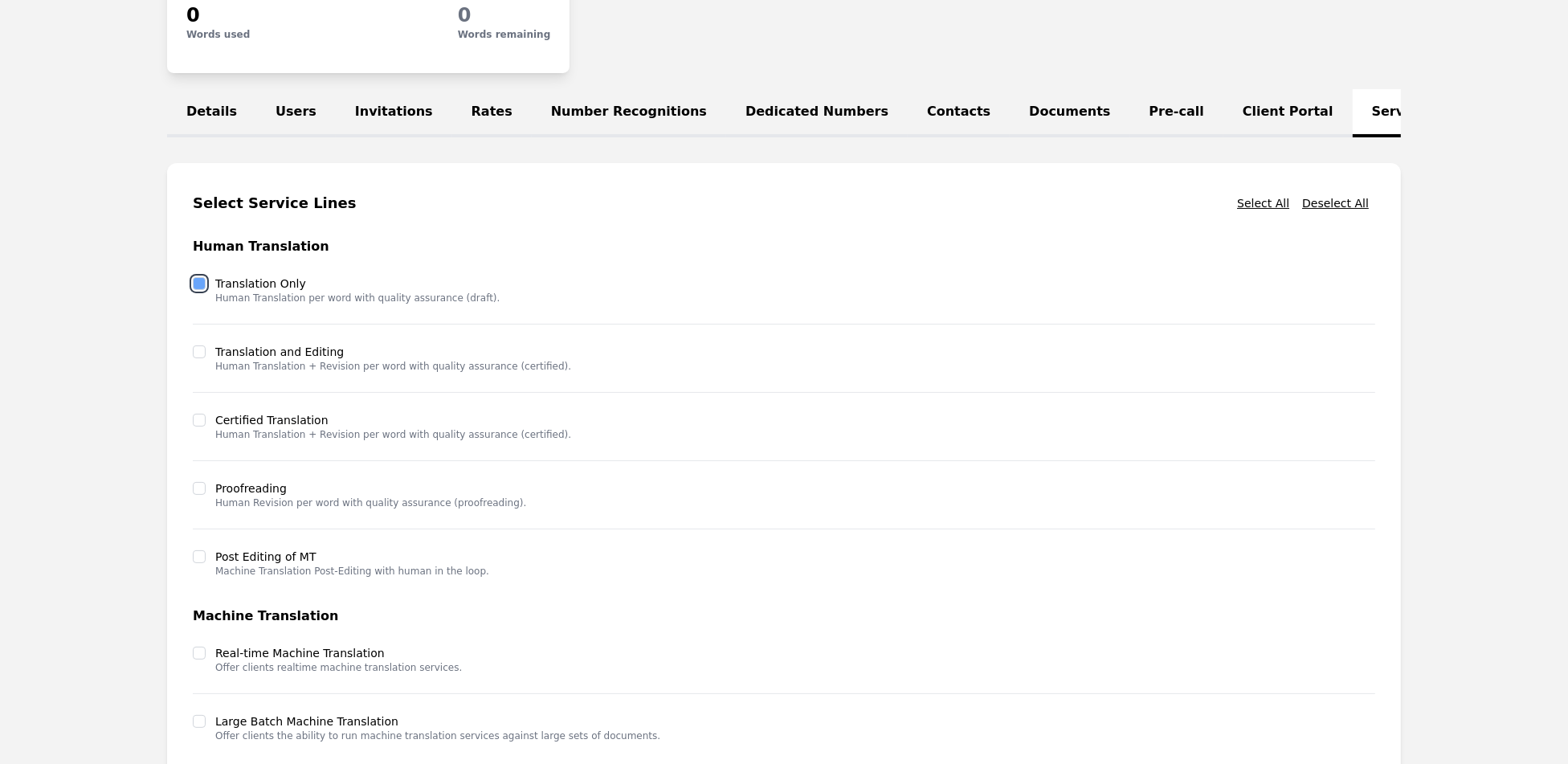
click at [197, 290] on input "checkbox" at bounding box center [199, 283] width 13 height 13
checkbox input "true"
click at [197, 358] on input "checkbox" at bounding box center [199, 351] width 13 height 13
checkbox input "true"
click at [193, 426] on input "checkbox" at bounding box center [199, 420] width 13 height 13
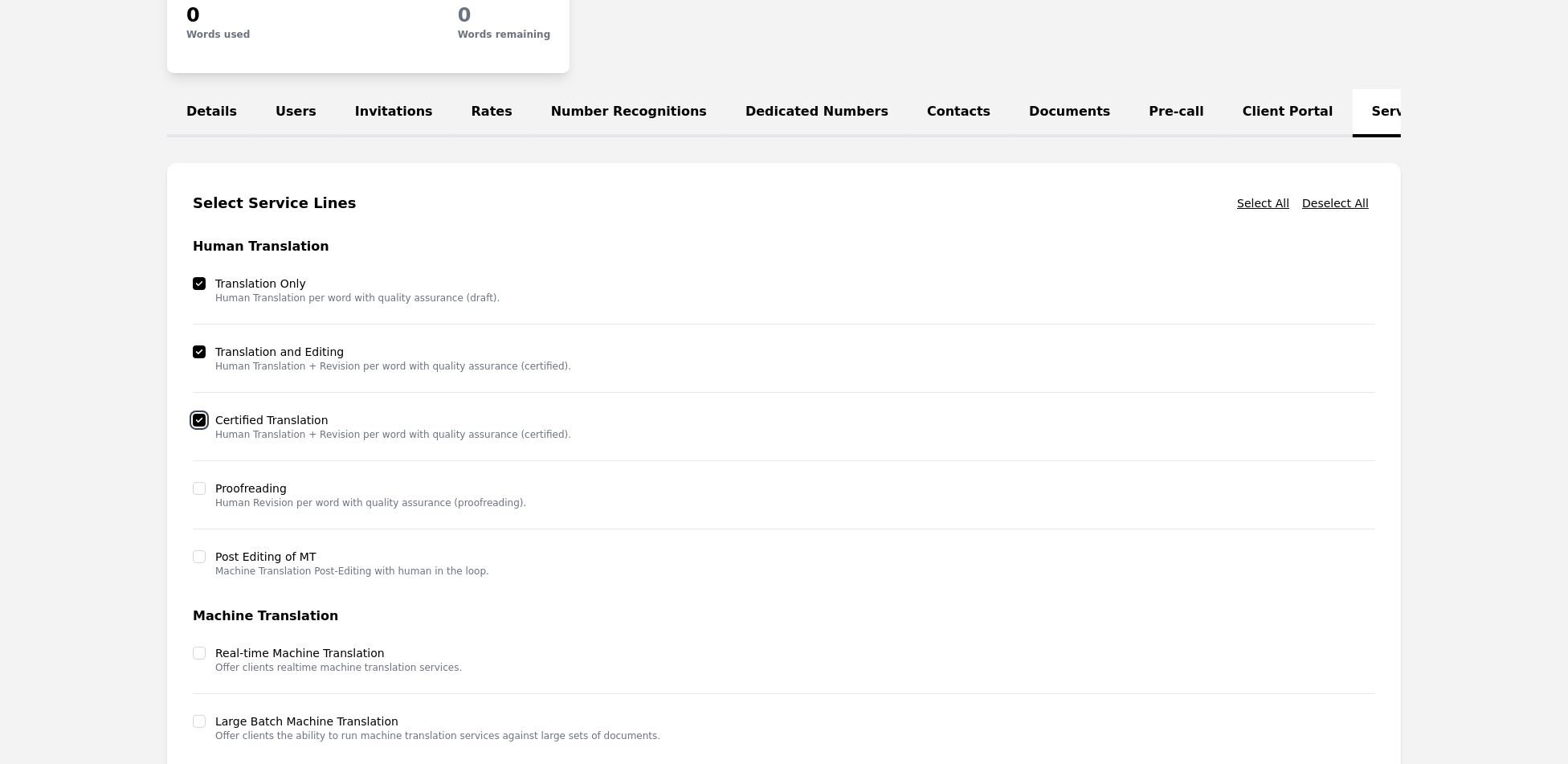
checkbox input "true"
click at [202, 495] on input "checkbox" at bounding box center [199, 488] width 13 height 13
checkbox input "true"
click at [200, 559] on div at bounding box center [199, 556] width 13 height 16
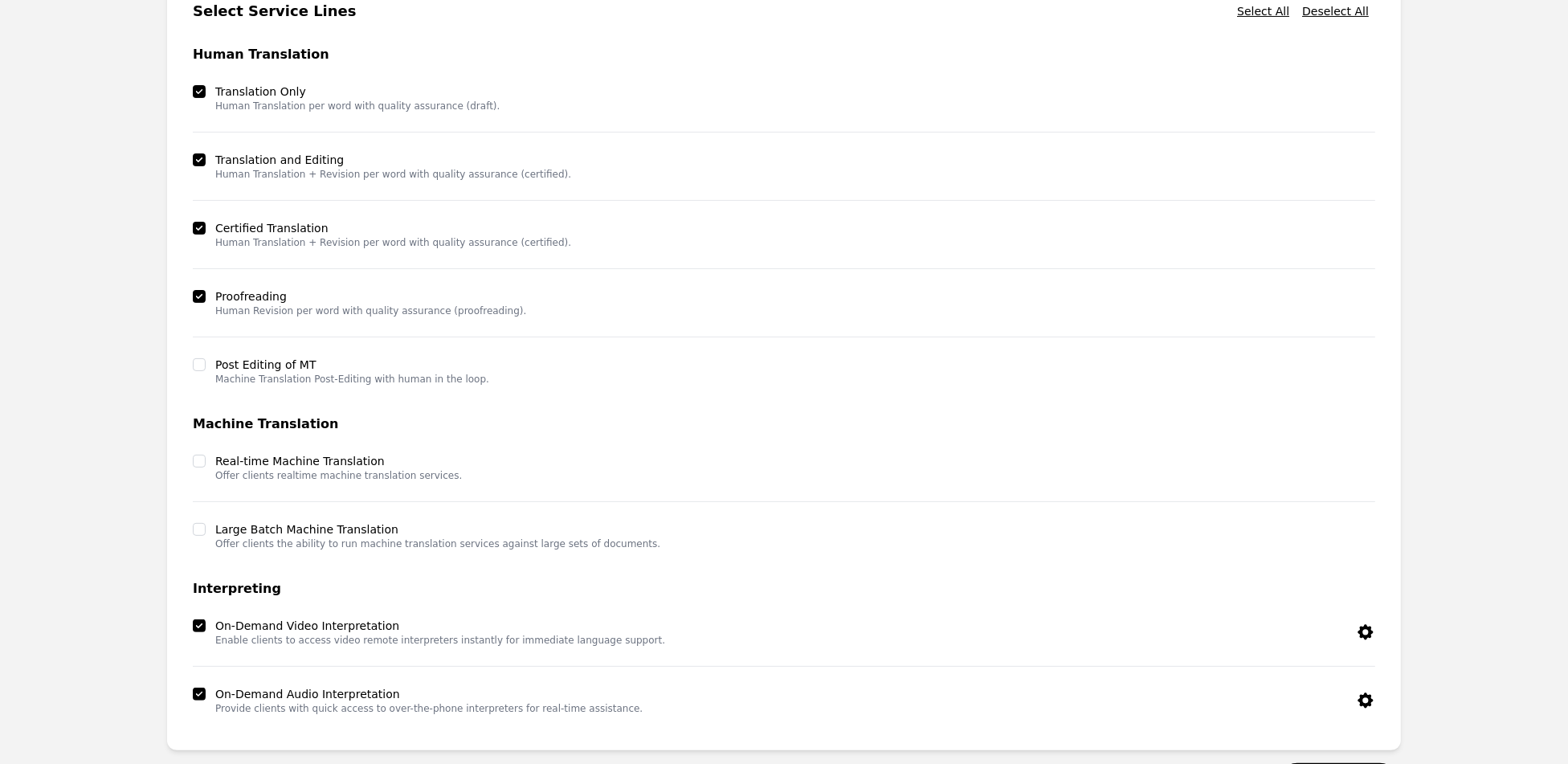
scroll to position [478, 0]
click at [194, 369] on input "checkbox" at bounding box center [199, 362] width 13 height 13
checkbox input "true"
click at [196, 465] on input "checkbox" at bounding box center [199, 458] width 13 height 13
checkbox input "true"
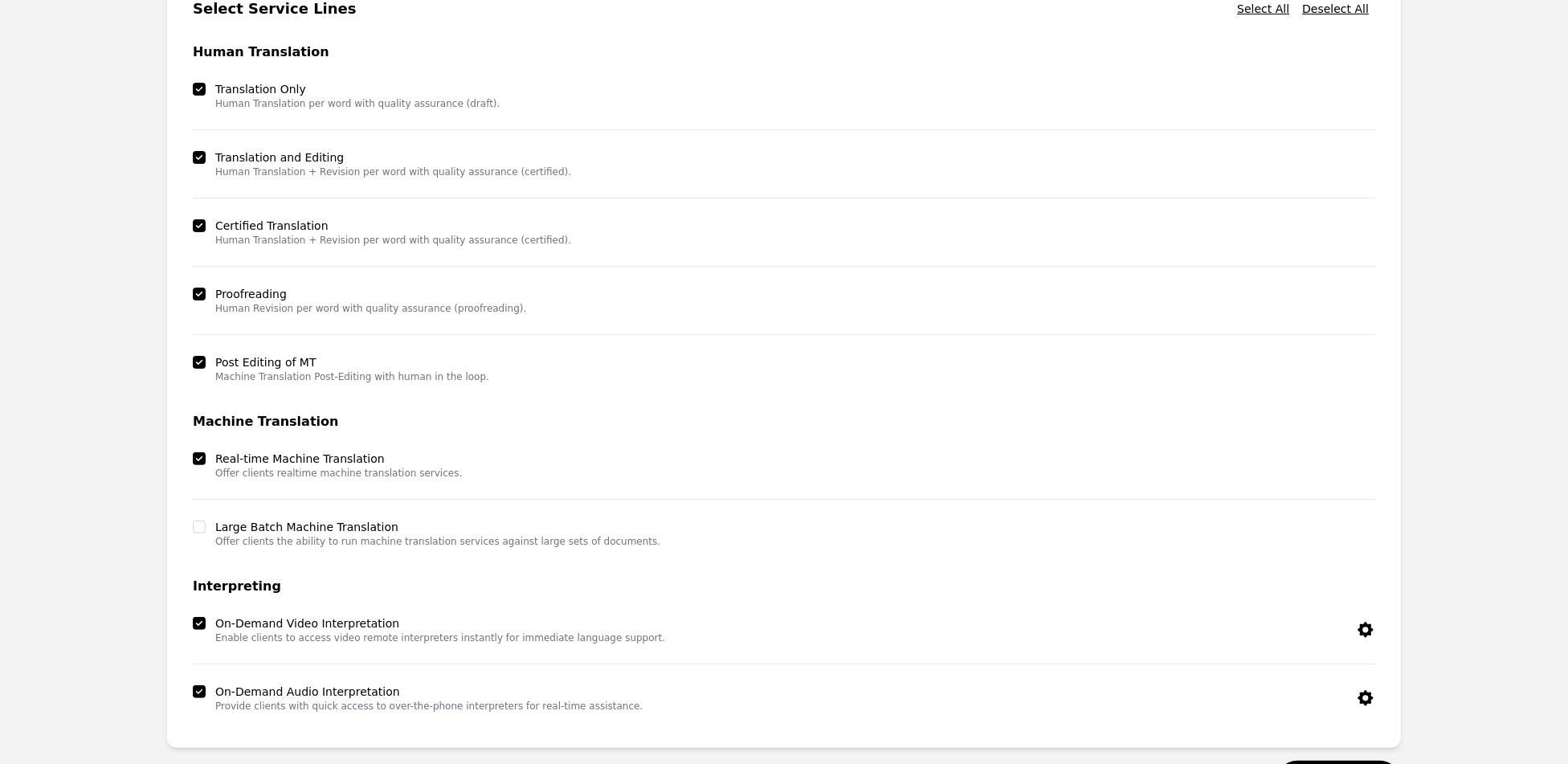
click at [201, 535] on div at bounding box center [199, 527] width 13 height 16
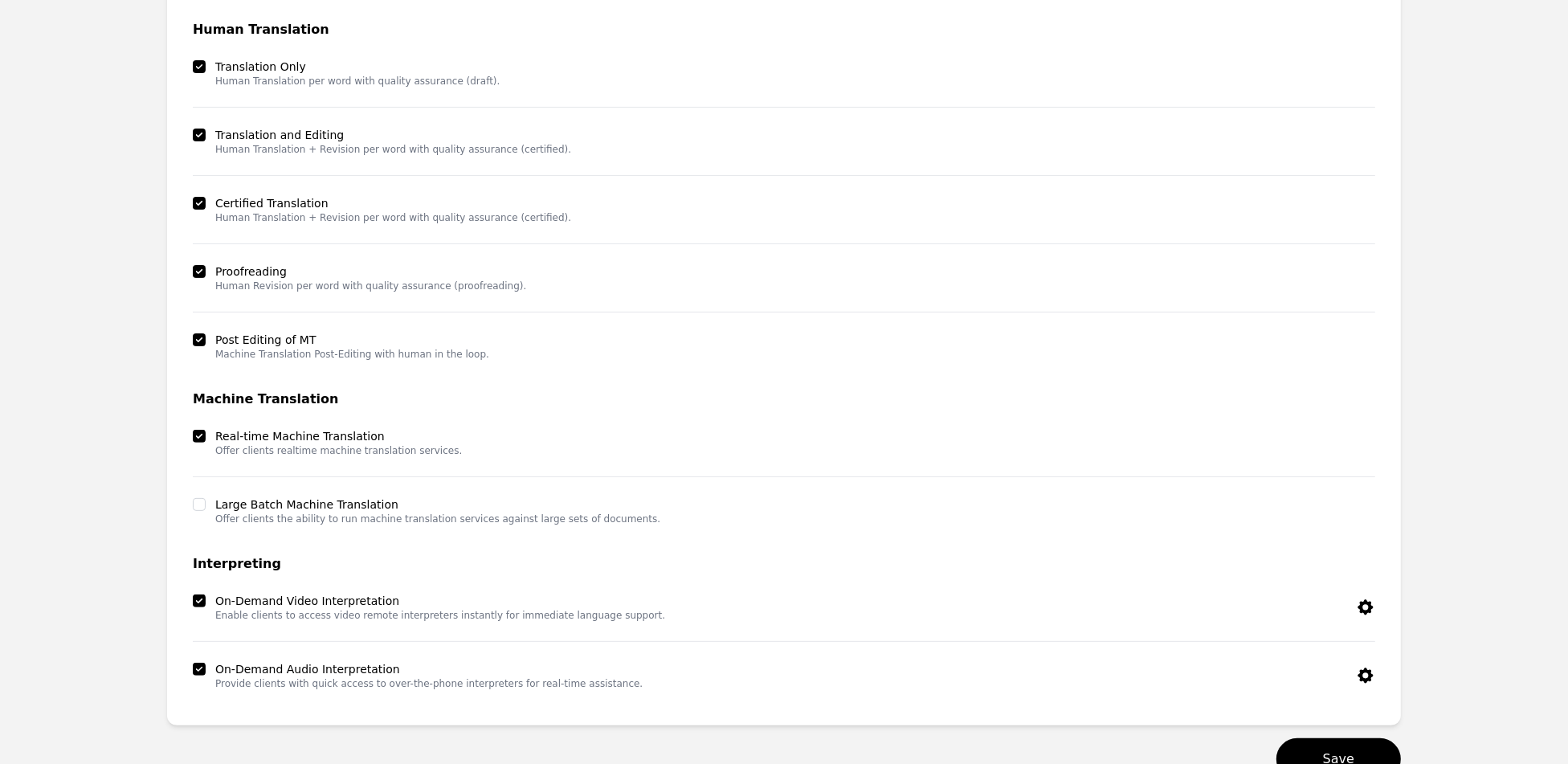
scroll to position [632, 0]
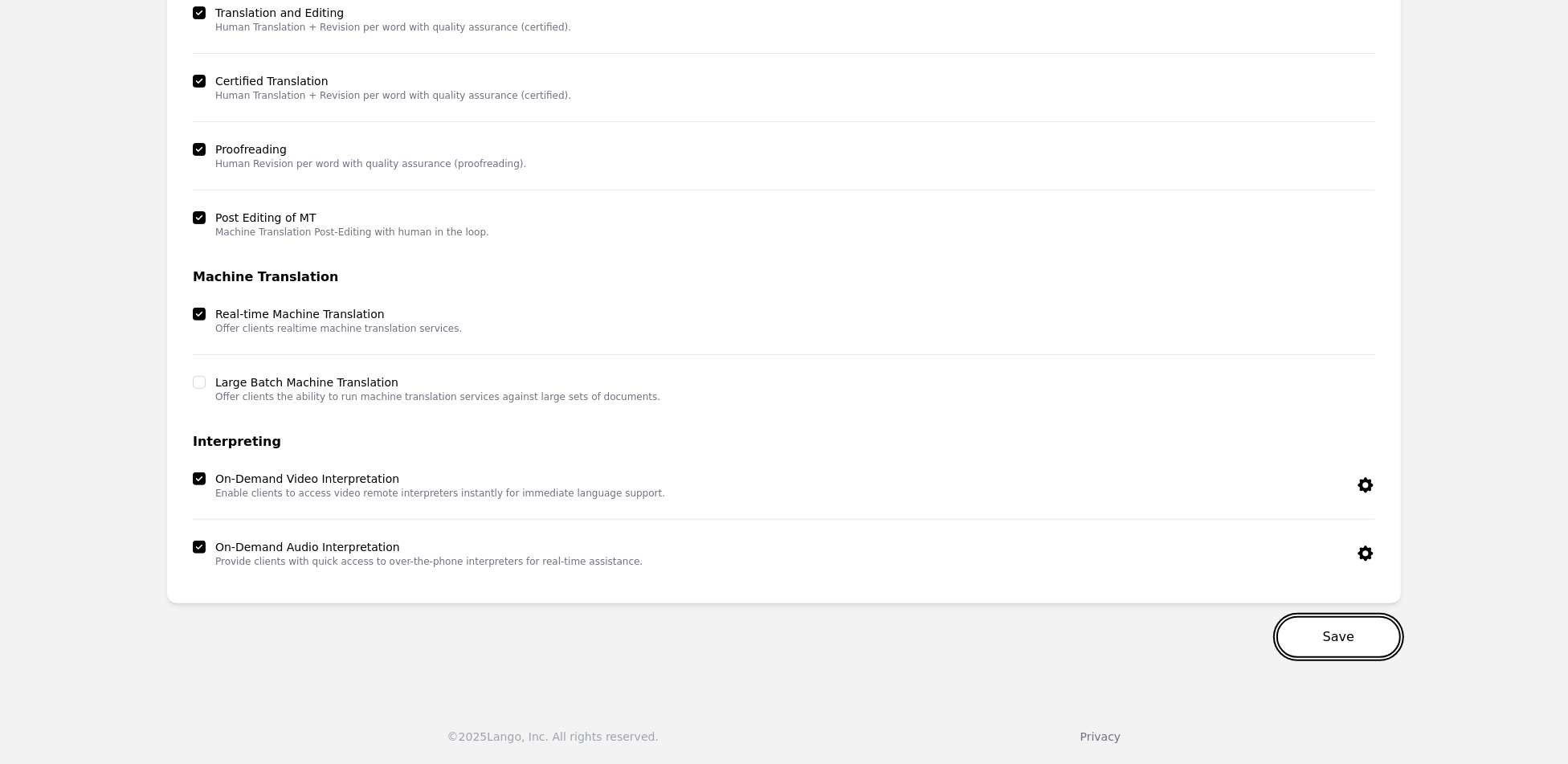
click at [1350, 618] on button "Save" at bounding box center [1338, 637] width 124 height 41
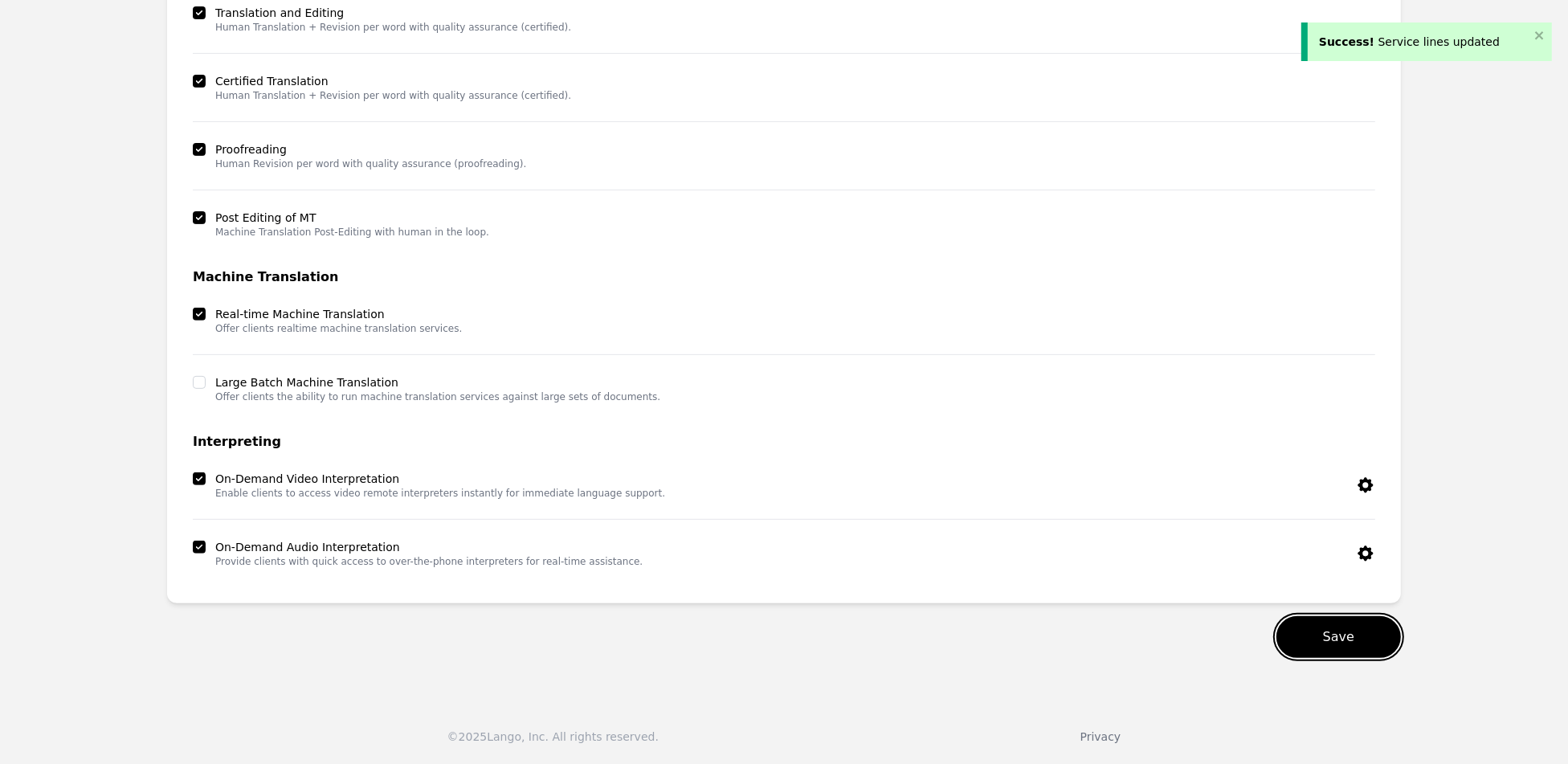
scroll to position [0, 0]
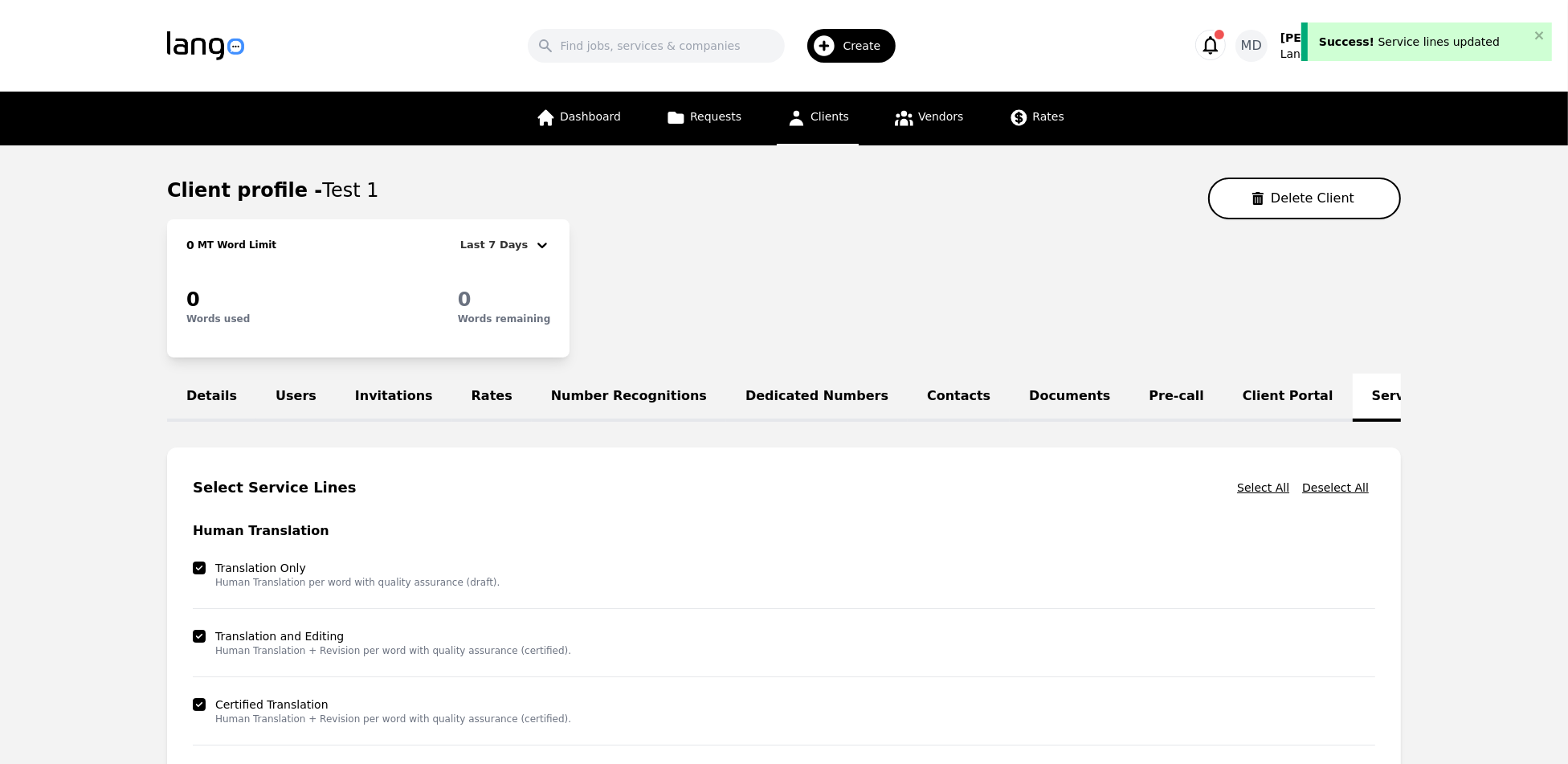
click at [868, 110] on div "Dashboard Requests Clients Vendors Rates" at bounding box center [800, 118] width 547 height 54
click at [821, 121] on span "Clients" at bounding box center [830, 116] width 39 height 13
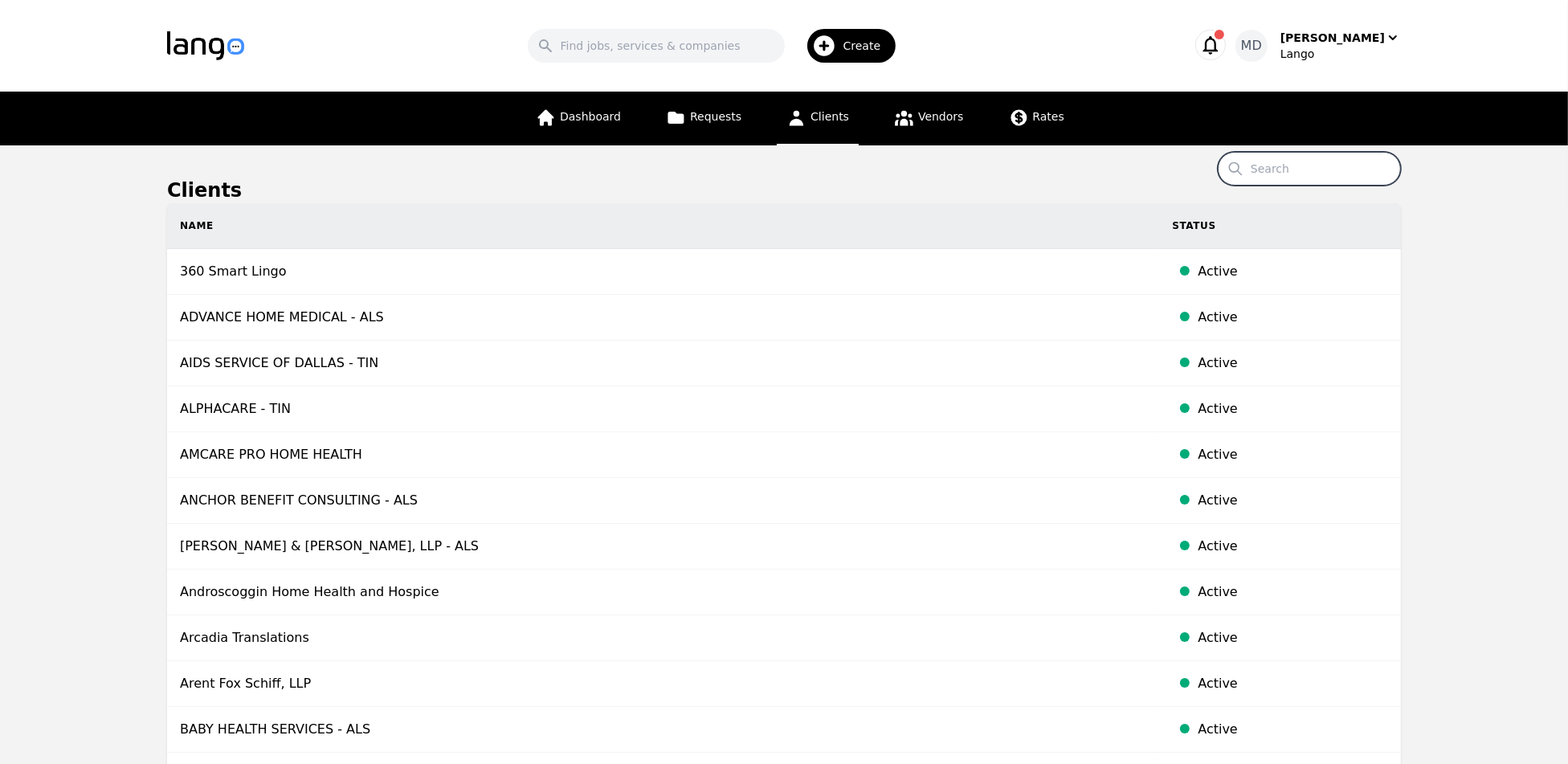
click at [1274, 166] on input "Search" at bounding box center [1309, 168] width 183 height 34
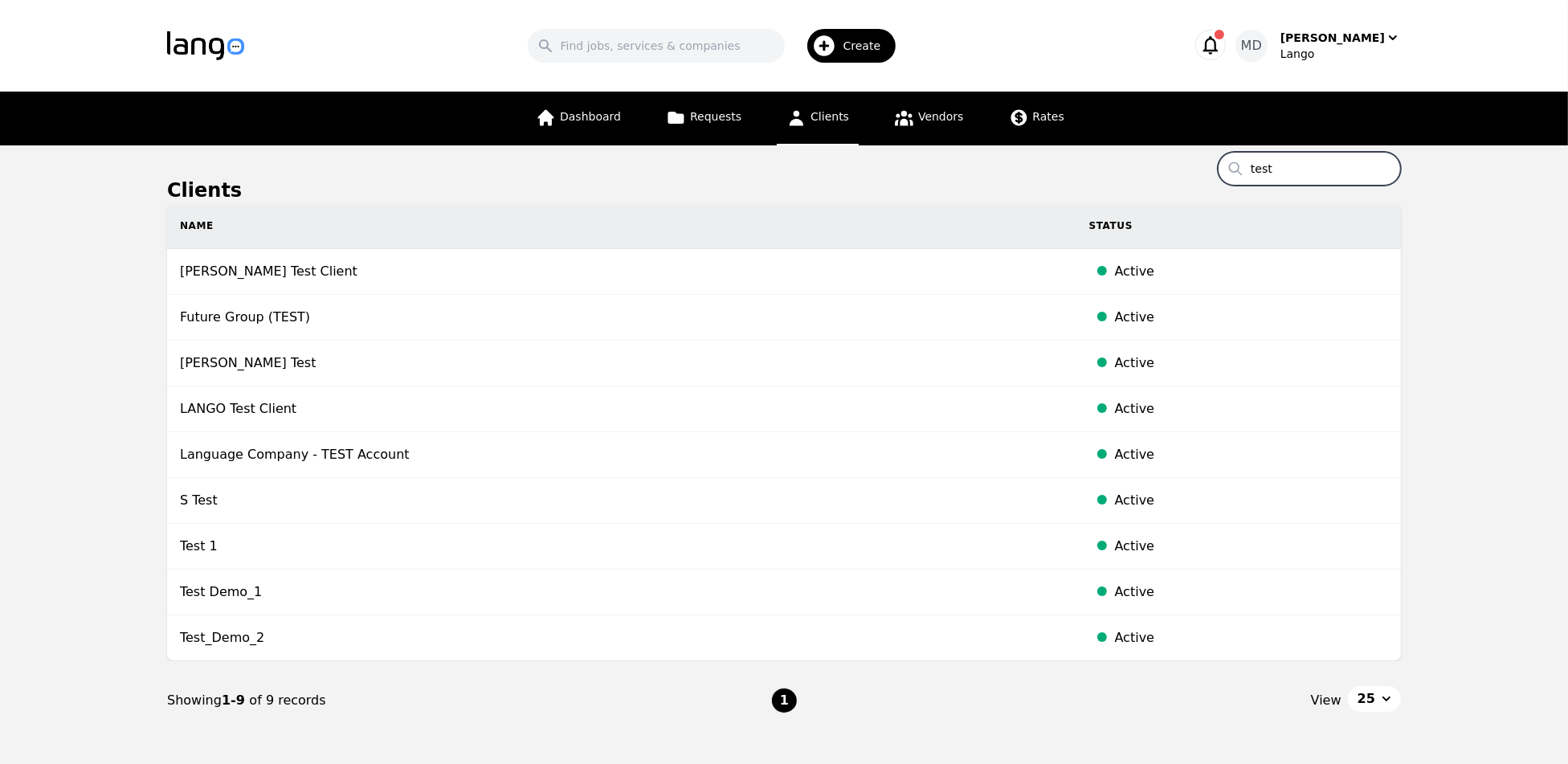
type input "test"
click at [578, 121] on span "Dashboard" at bounding box center [590, 116] width 61 height 13
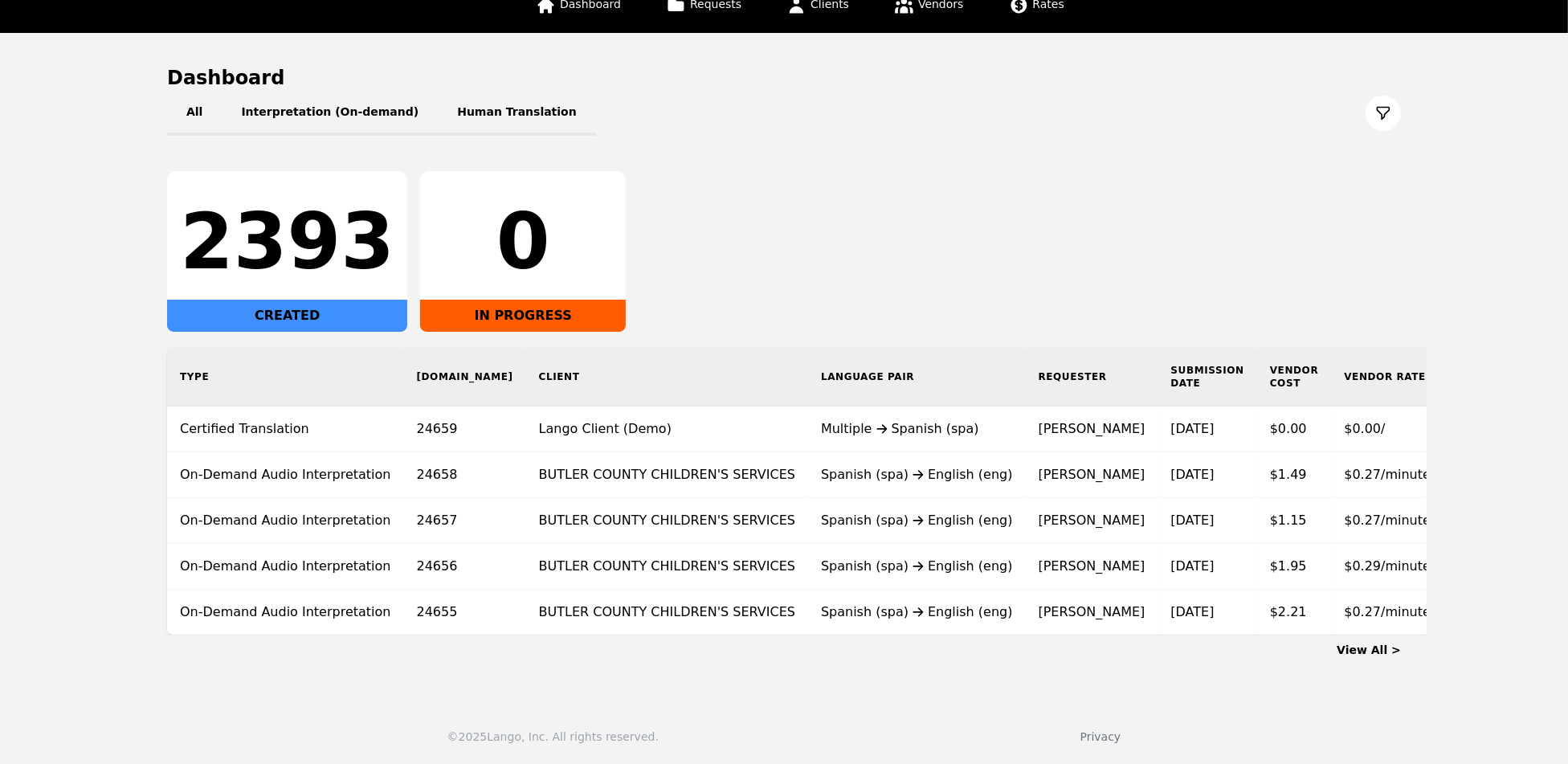
scroll to position [123, 0]
click at [482, 106] on button "Human Translation" at bounding box center [516, 113] width 158 height 45
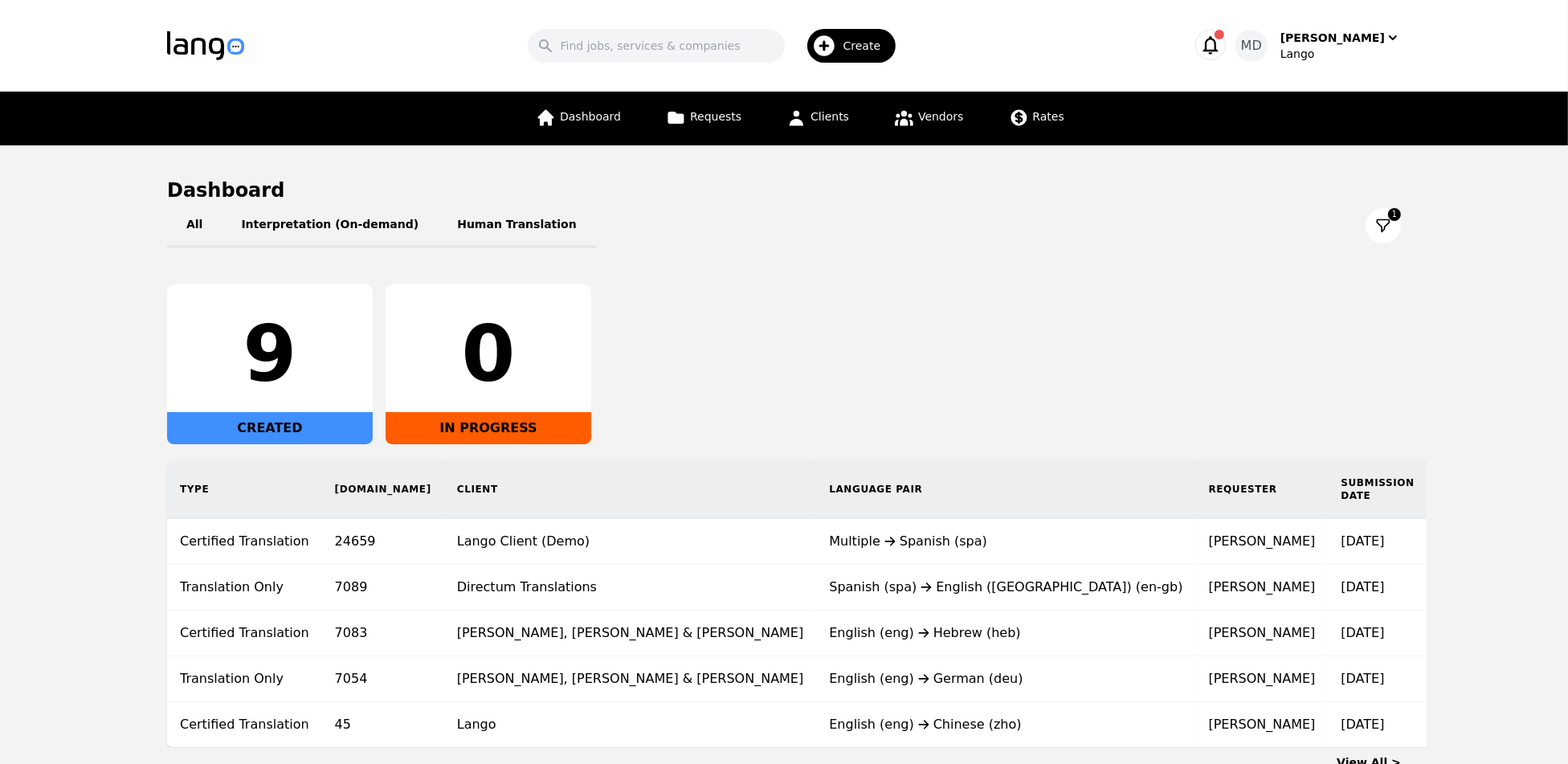
scroll to position [124, 0]
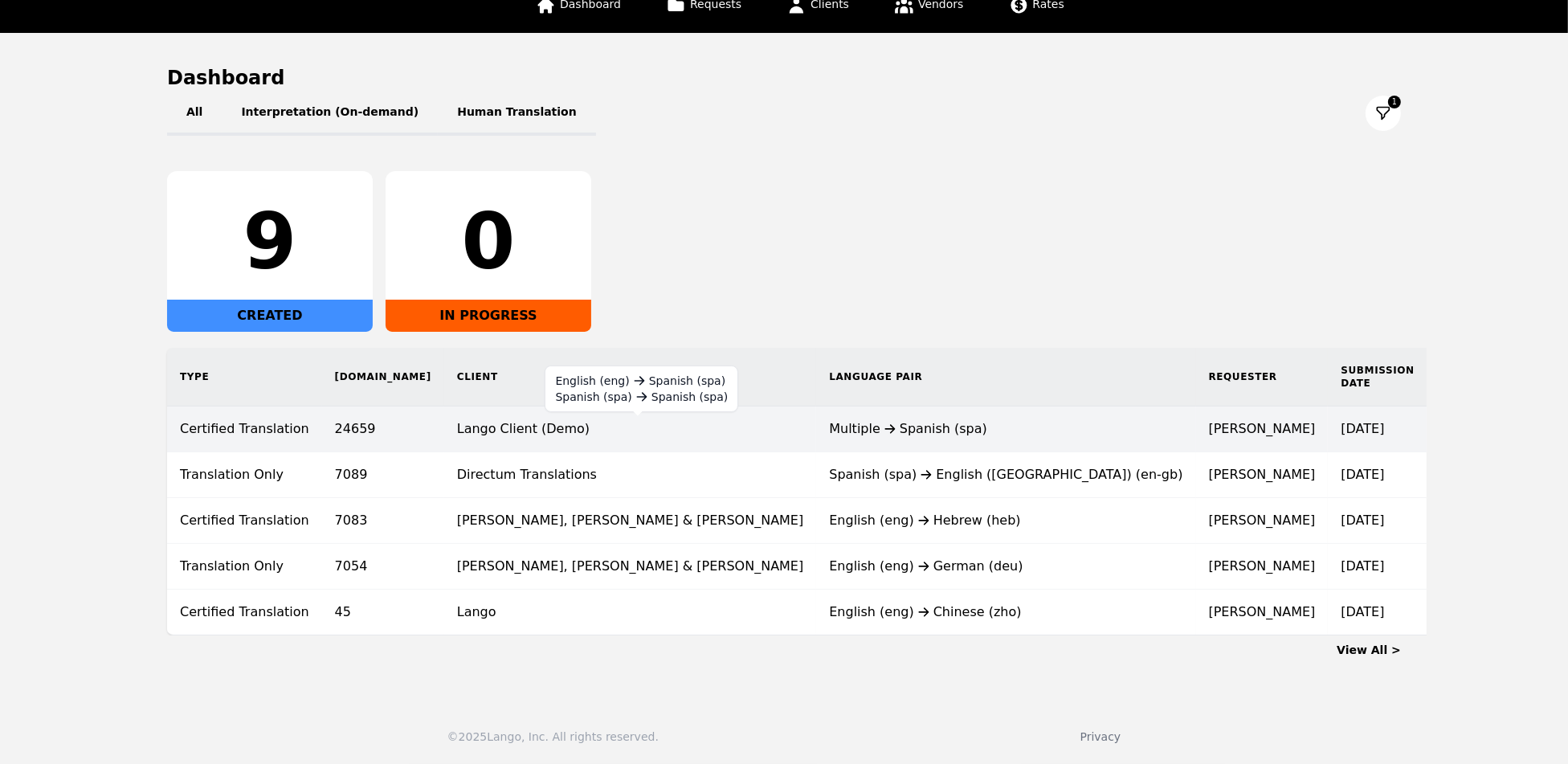
click at [829, 420] on div "Multiple Spanish (spa)" at bounding box center [907, 429] width 158 height 19
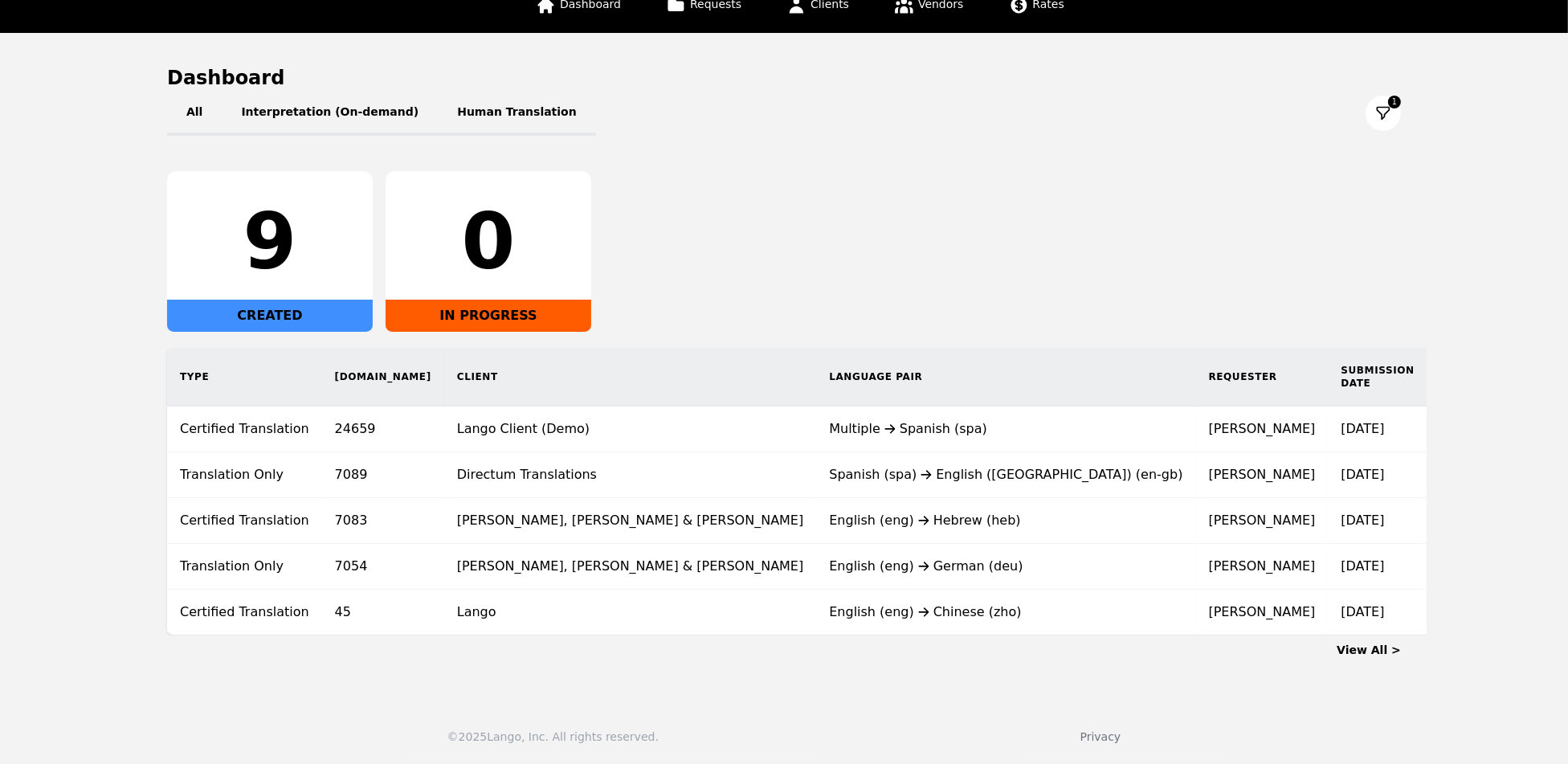
scroll to position [124, 0]
